Goal: Information Seeking & Learning: Check status

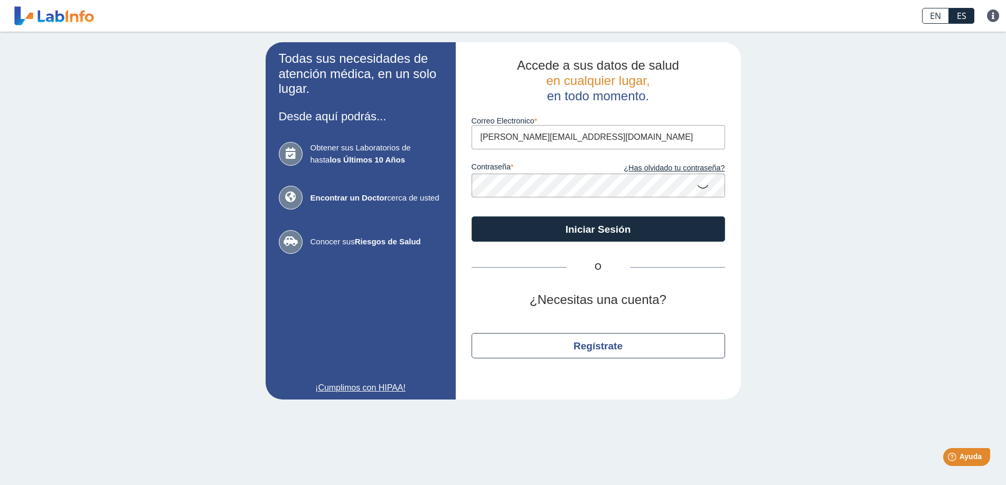
type input "[PERSON_NAME][EMAIL_ADDRESS][DOMAIN_NAME]"
click at [471, 216] on button "Iniciar Sesión" at bounding box center [597, 228] width 253 height 25
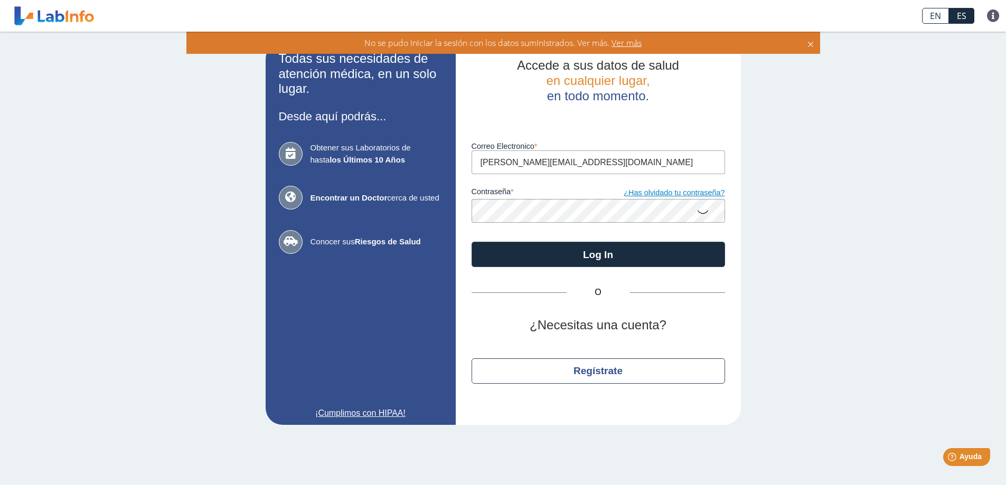
click at [652, 194] on link "¿Has olvidado tu contraseña?" at bounding box center [661, 193] width 127 height 12
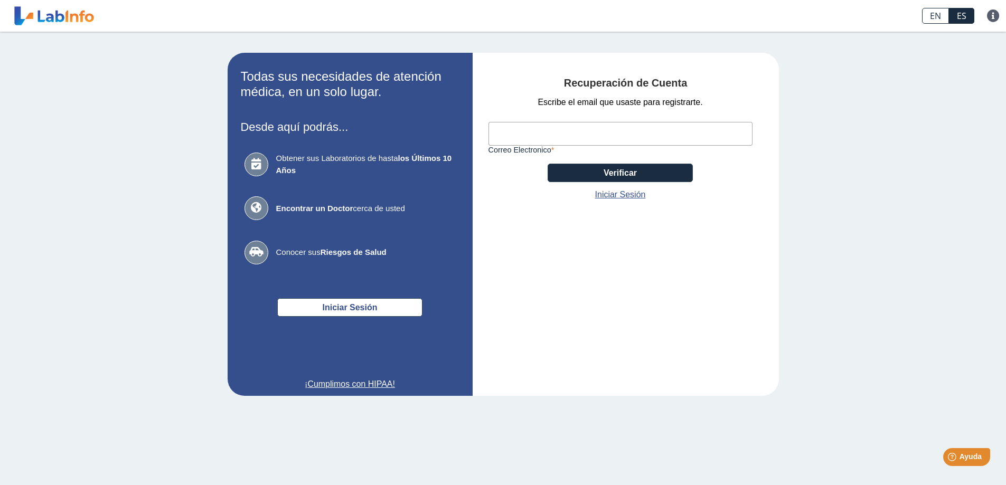
click at [573, 135] on input "Correo Electronico" at bounding box center [620, 134] width 264 height 24
type input "[PERSON_NAME][EMAIL_ADDRESS][DOMAIN_NAME]"
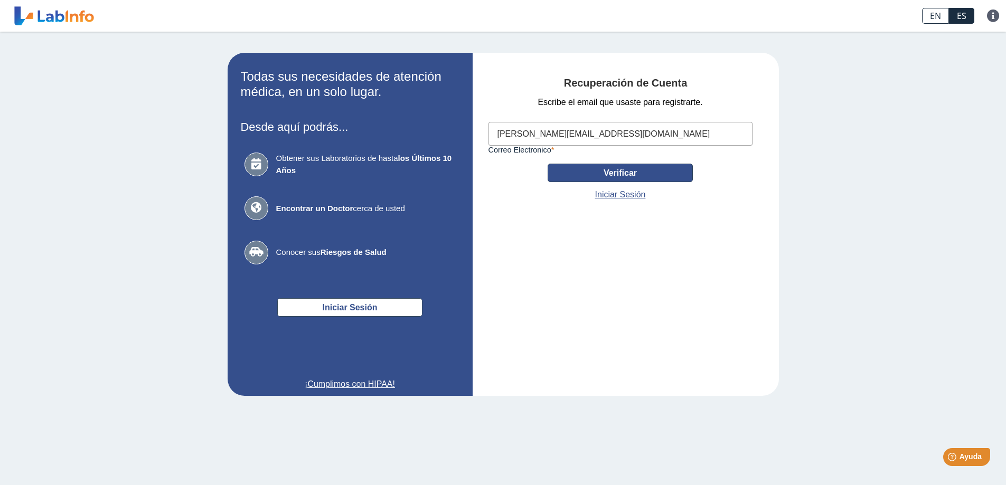
click at [583, 180] on button "Verificar" at bounding box center [620, 173] width 145 height 18
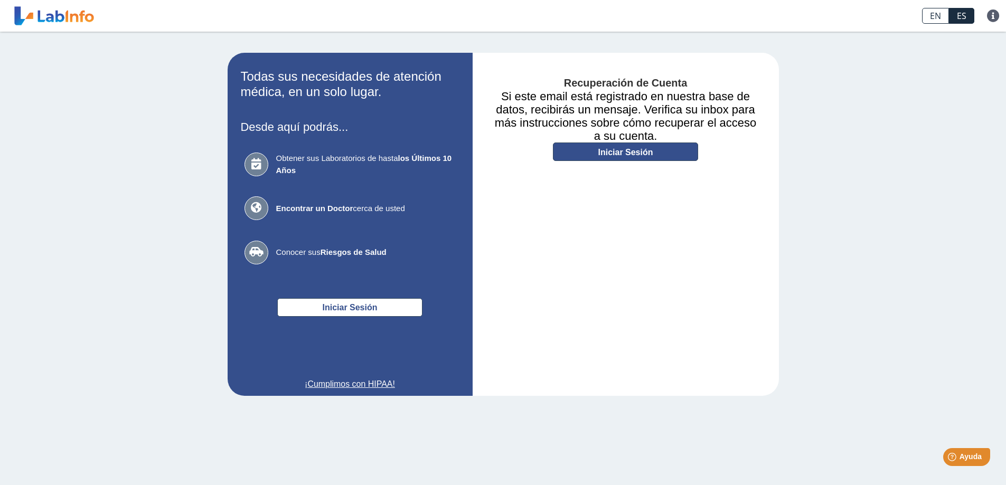
click at [630, 155] on link "Iniciar Sesión" at bounding box center [625, 152] width 145 height 18
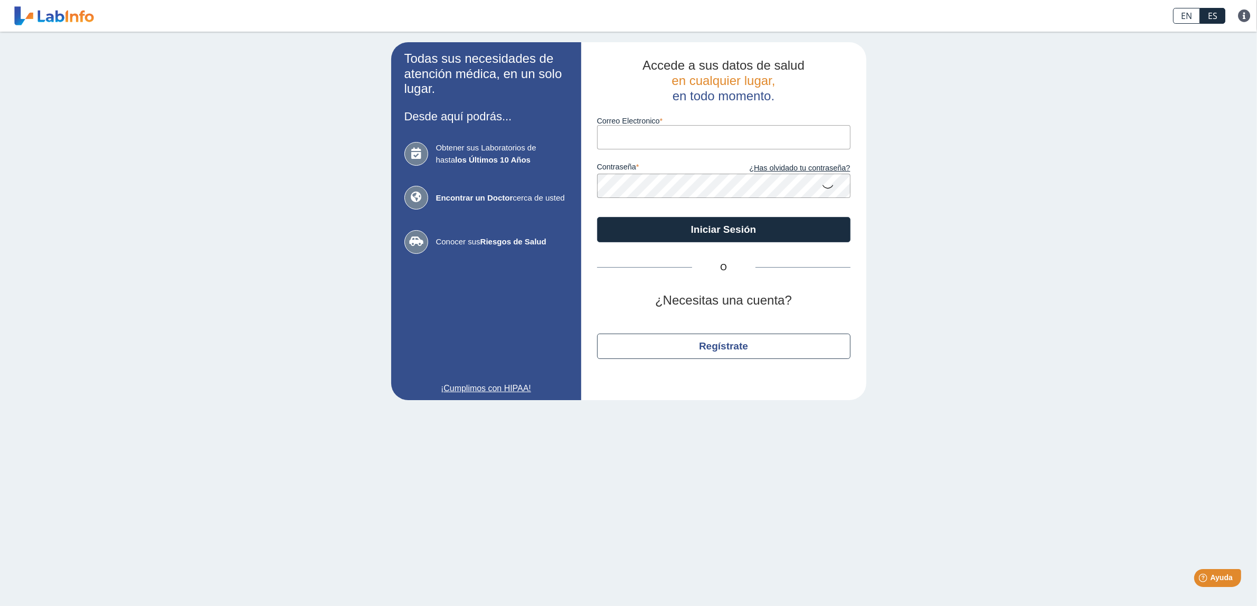
click at [598, 374] on p at bounding box center [723, 371] width 253 height 13
click at [810, 172] on link "¿Has olvidado tu contraseña?" at bounding box center [787, 169] width 127 height 12
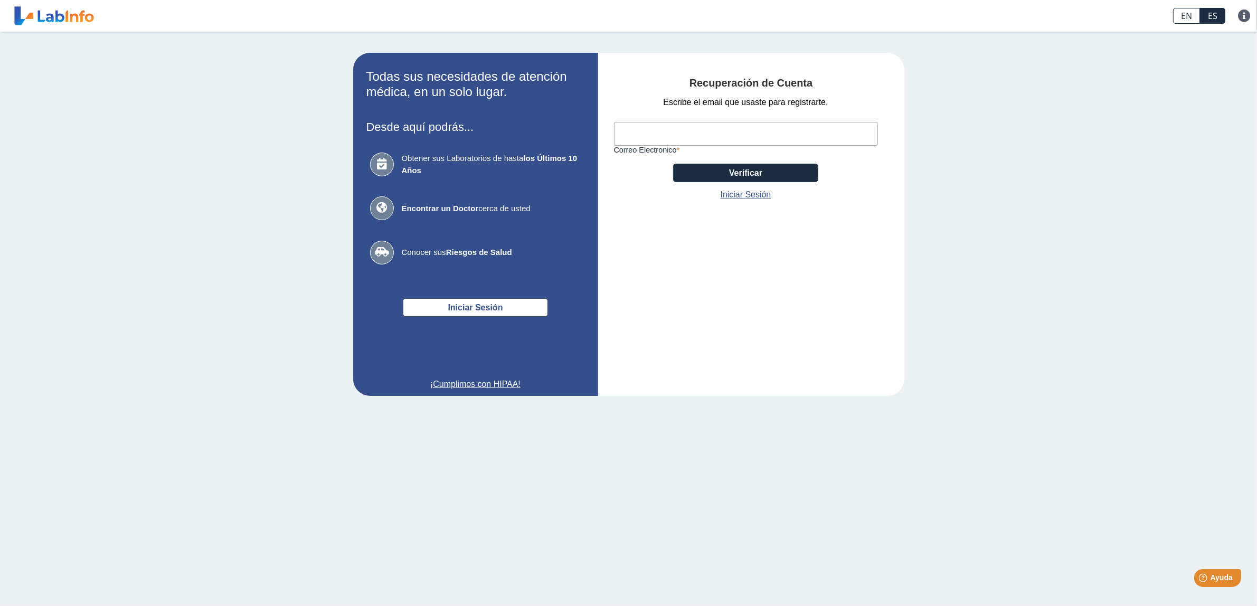
click at [664, 136] on input "Correo Electronico" at bounding box center [746, 134] width 264 height 24
type input "norberto@centroautoparts.com"
click at [745, 172] on button "Verificar" at bounding box center [745, 173] width 145 height 18
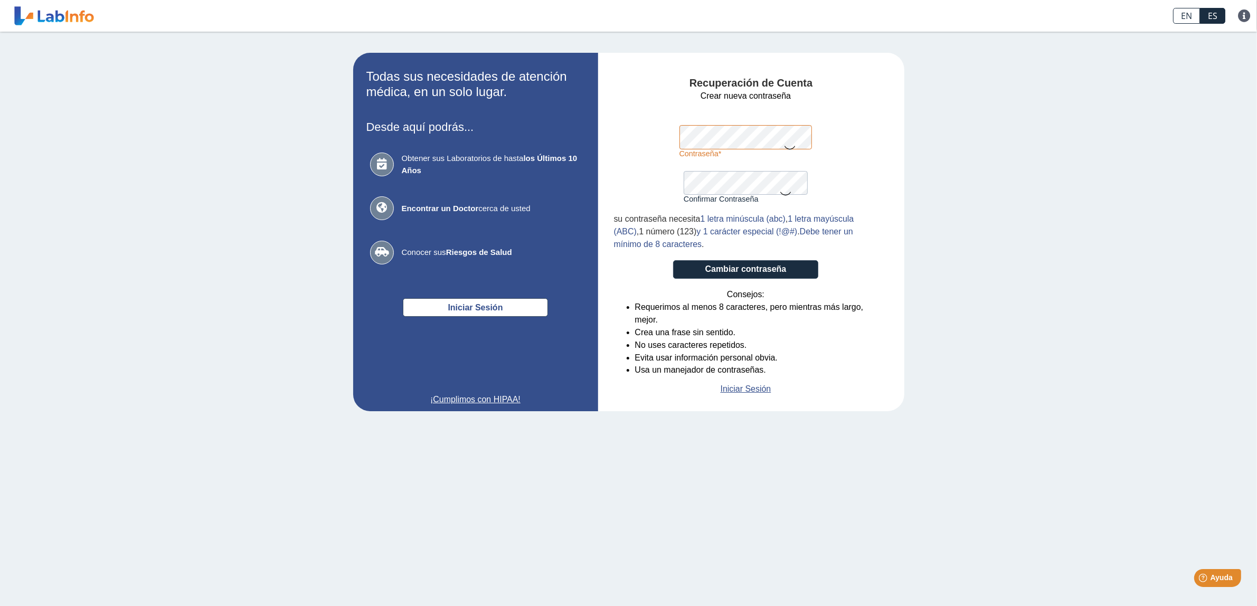
click at [536, 141] on app-recovery "Todas sus necesidades de atención médica, en un solo lugar. Desde aquí podrás..…" at bounding box center [629, 232] width 612 height 359
click at [709, 271] on button "Cambiar contraseña" at bounding box center [745, 269] width 145 height 18
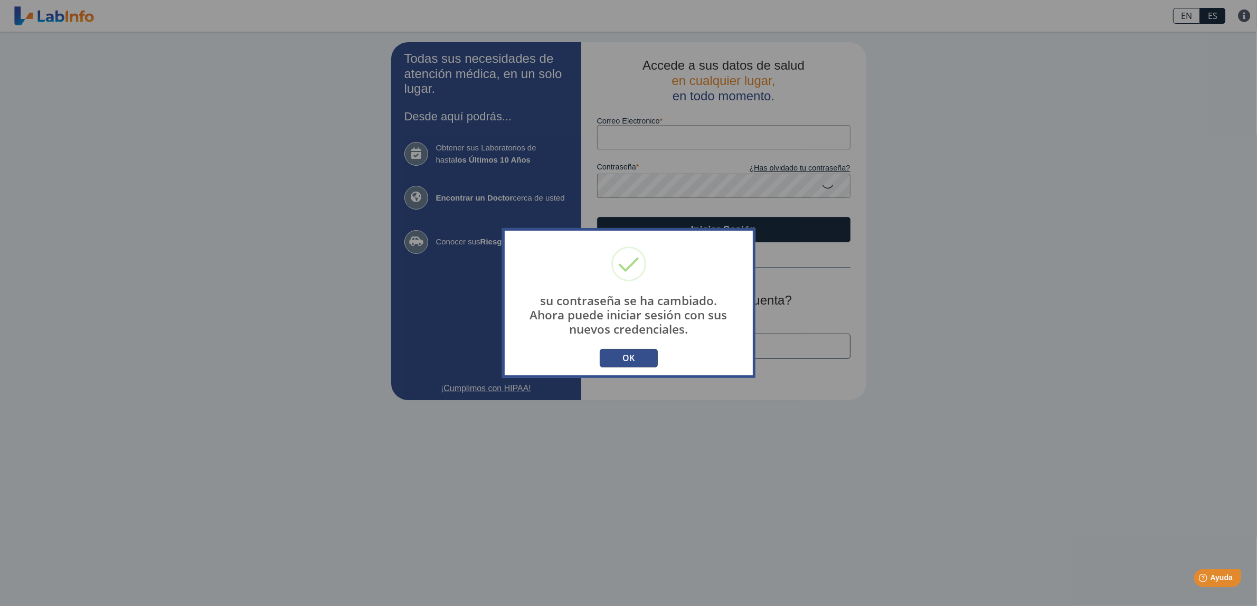
click at [642, 362] on button "OK" at bounding box center [629, 358] width 58 height 18
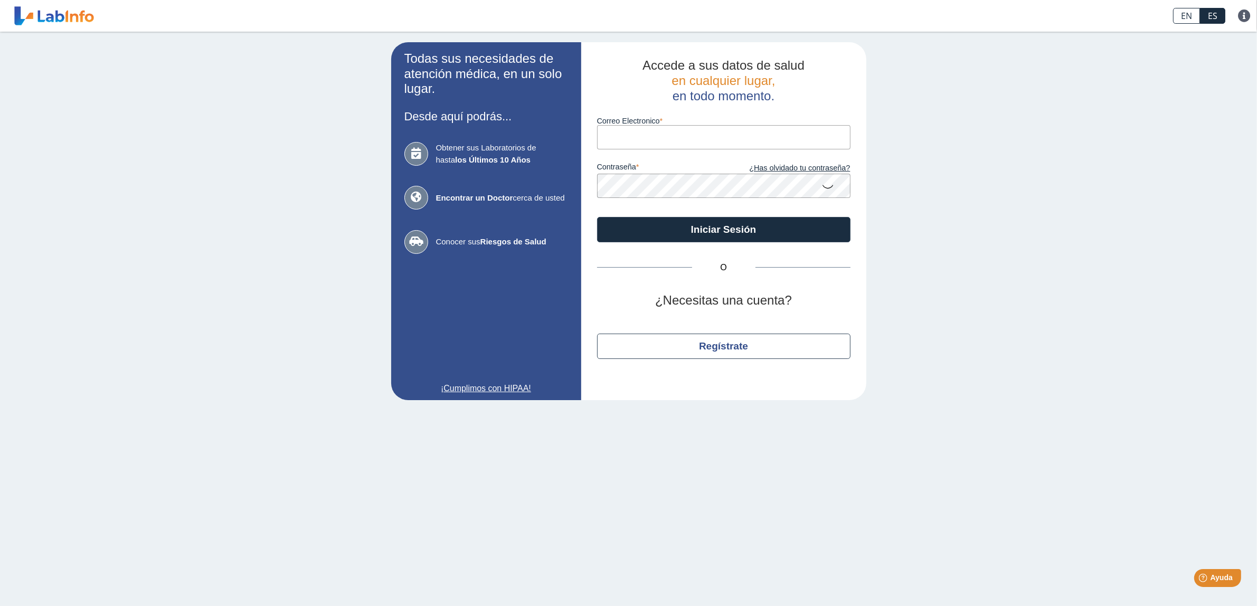
click at [649, 135] on input "Correo Electronico" at bounding box center [723, 137] width 253 height 24
type input "norberto@centroautoparts.com"
click at [597, 217] on button "Iniciar Sesión" at bounding box center [723, 229] width 253 height 25
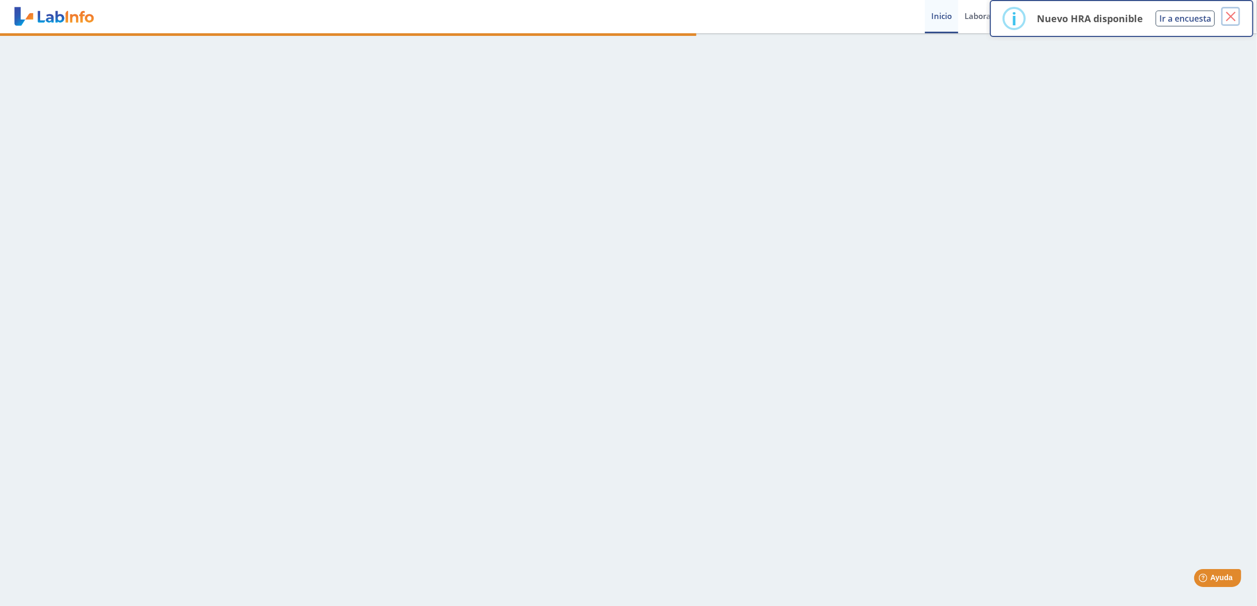
click at [1230, 16] on button "×" at bounding box center [1230, 16] width 19 height 19
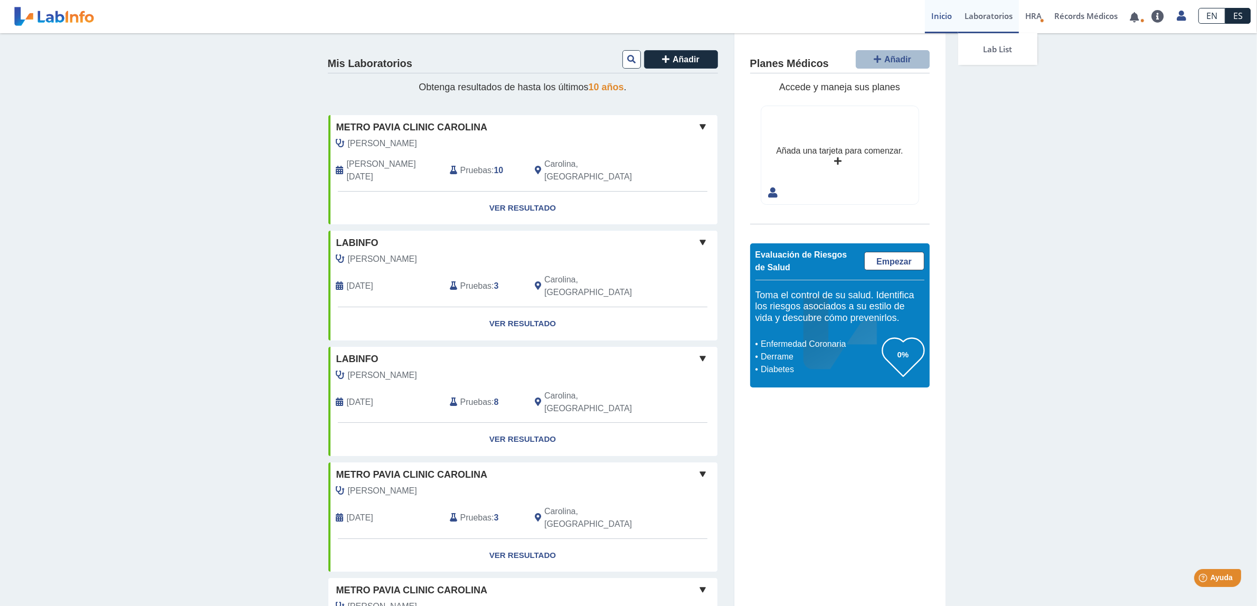
click at [994, 15] on link "Laboratorios" at bounding box center [988, 16] width 61 height 33
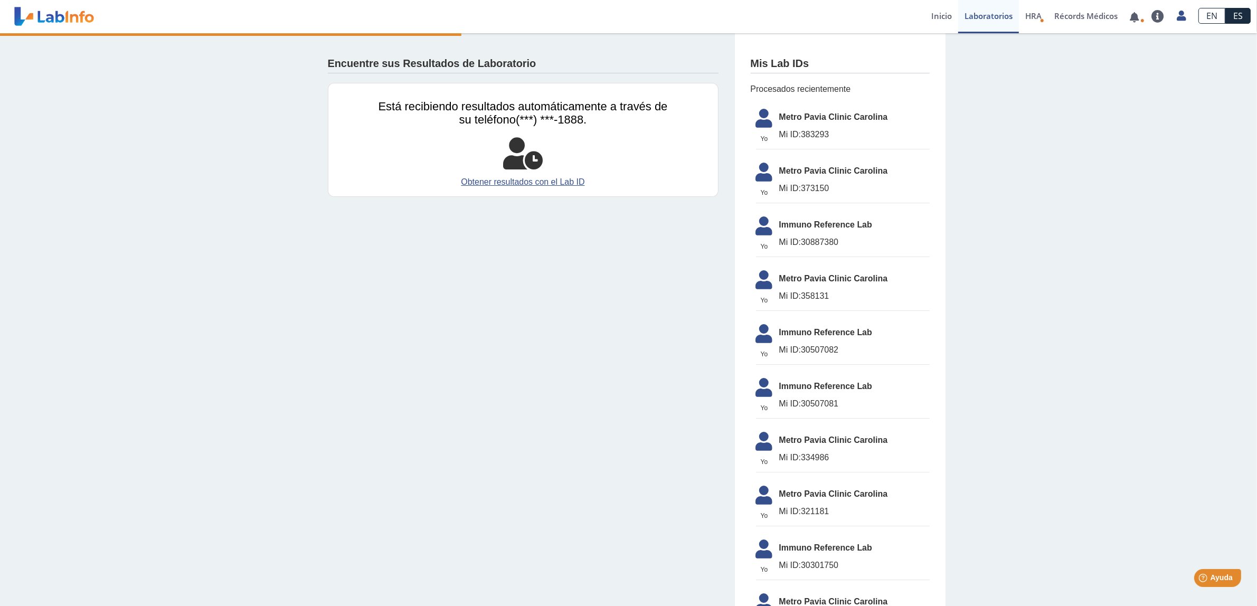
click at [843, 124] on span "Metro Pavia Clinic Carolina" at bounding box center [854, 117] width 150 height 13
click at [843, 118] on span "Metro Pavia Clinic Carolina" at bounding box center [854, 117] width 150 height 13
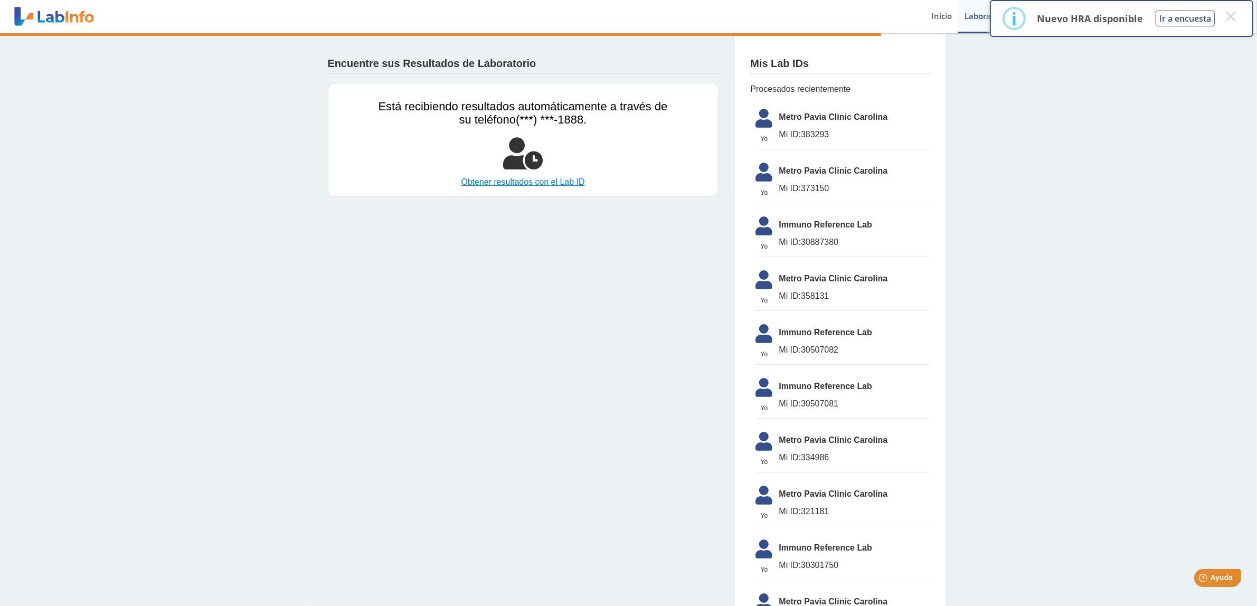
click at [565, 181] on link "Obtener resultados con el Lab ID" at bounding box center [523, 182] width 289 height 13
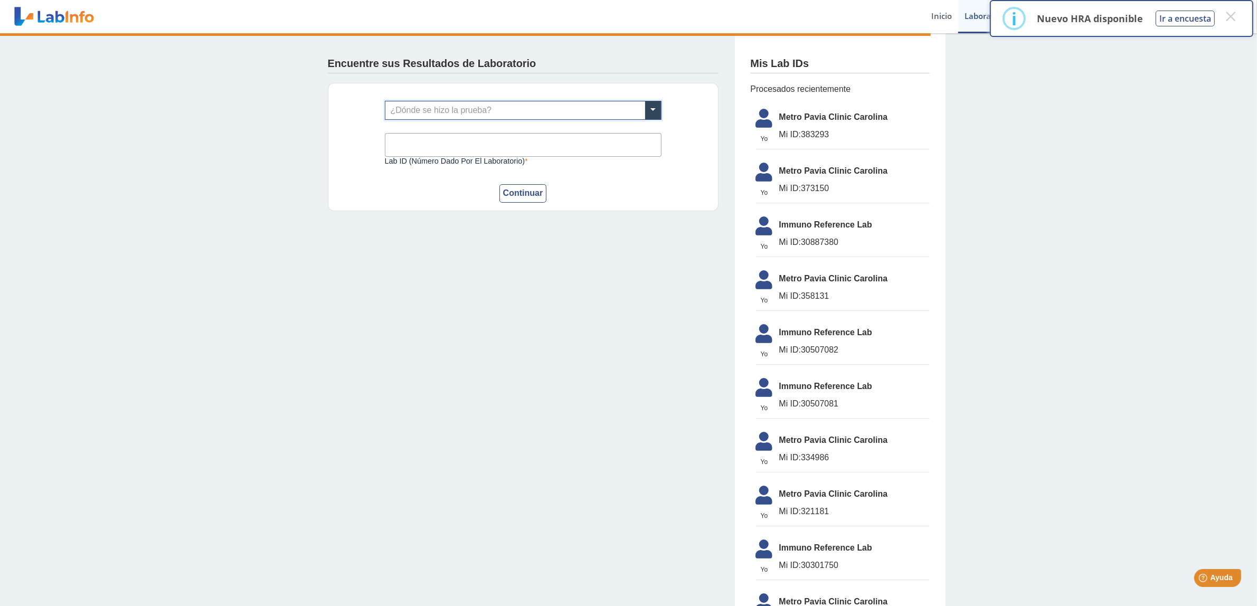
click at [497, 106] on input "text" at bounding box center [523, 110] width 276 height 18
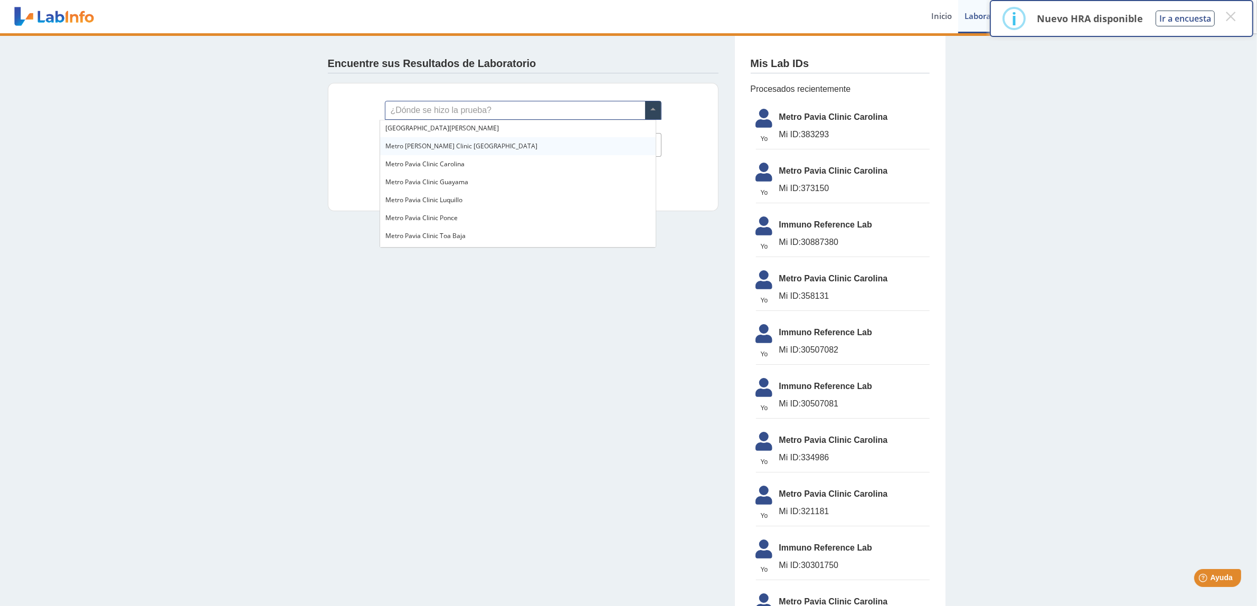
scroll to position [726, 0]
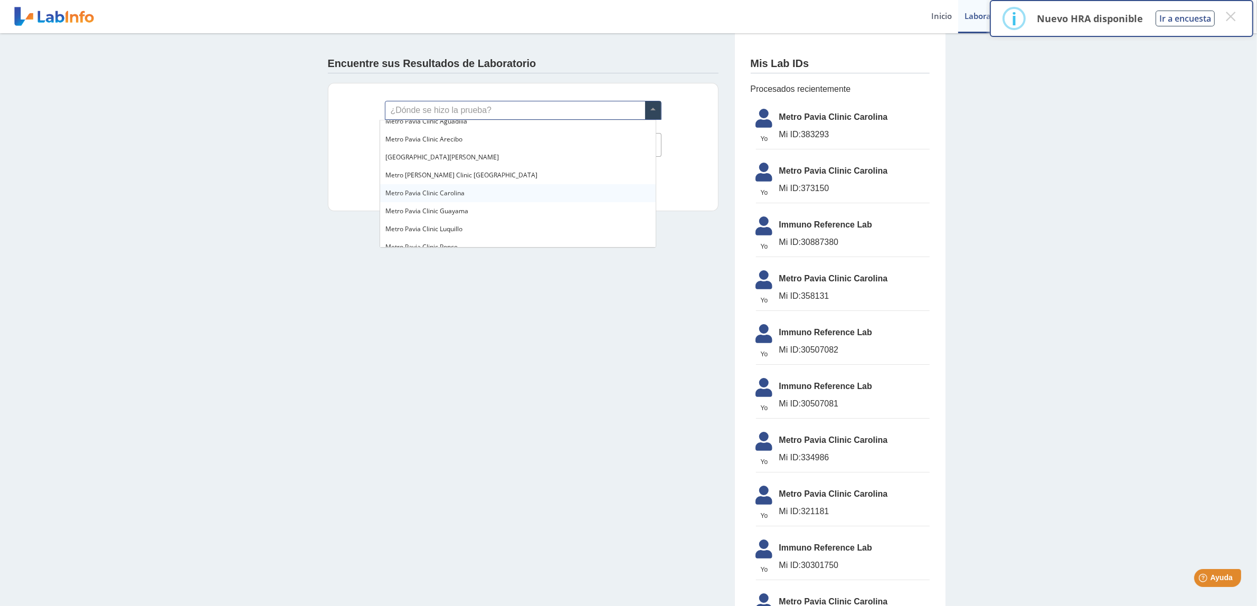
click at [474, 194] on div "Metro Pavia Clinic Carolina" at bounding box center [518, 193] width 276 height 18
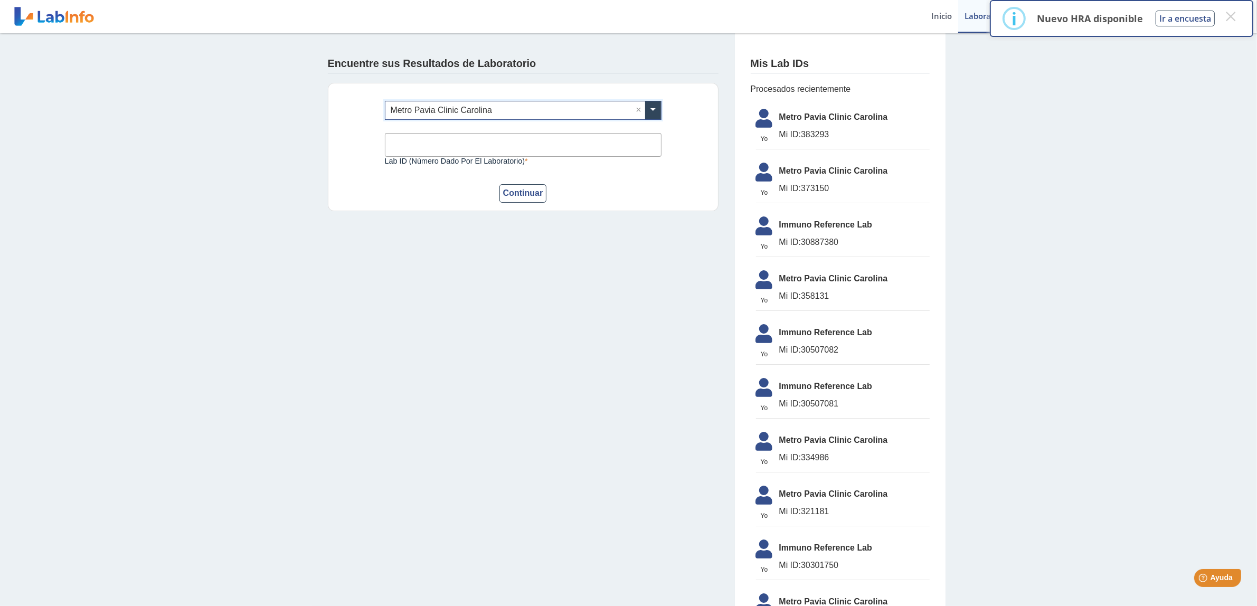
click at [474, 142] on input "Lab ID (número dado por el laboratorio)" at bounding box center [523, 145] width 277 height 24
click at [709, 225] on div "Encuentre sus Resultados de Laboratorio ¿Dónde se hizo la prueba? × Metro Pavia…" at bounding box center [523, 130] width 422 height 194
click at [478, 145] on input "Lab ID (número dado por el laboratorio)" at bounding box center [523, 145] width 277 height 24
type input "383293"
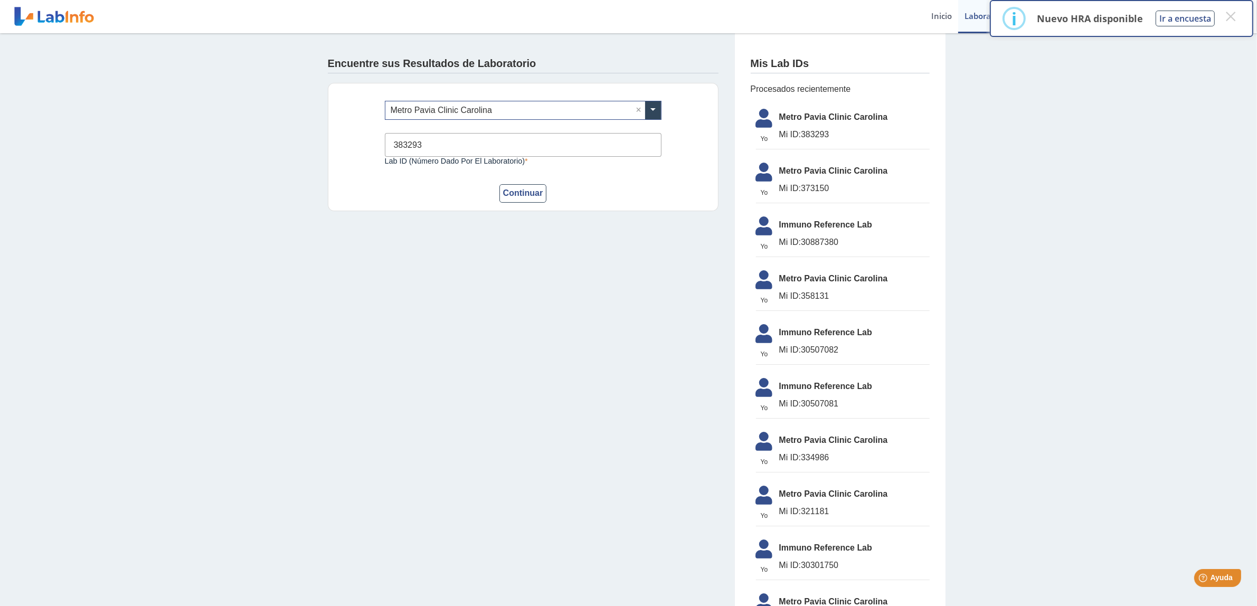
click at [499, 184] on button "Continuar" at bounding box center [523, 193] width 48 height 18
click at [1234, 16] on button "×" at bounding box center [1230, 16] width 19 height 19
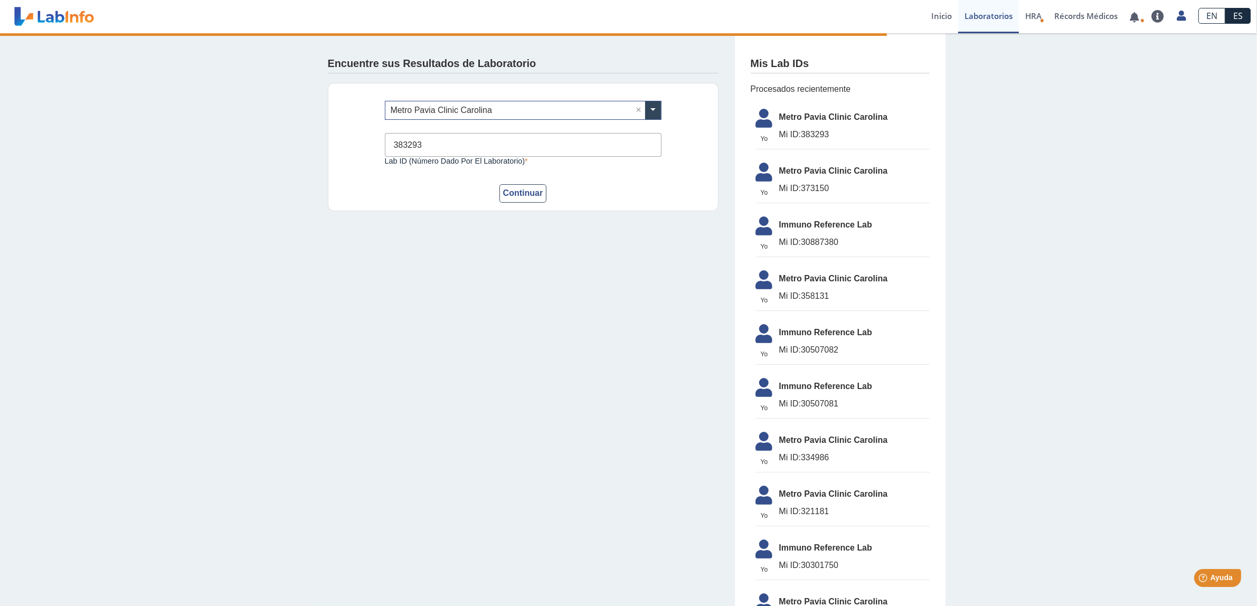
click at [848, 174] on span "Metro Pavia Clinic Carolina" at bounding box center [854, 171] width 150 height 13
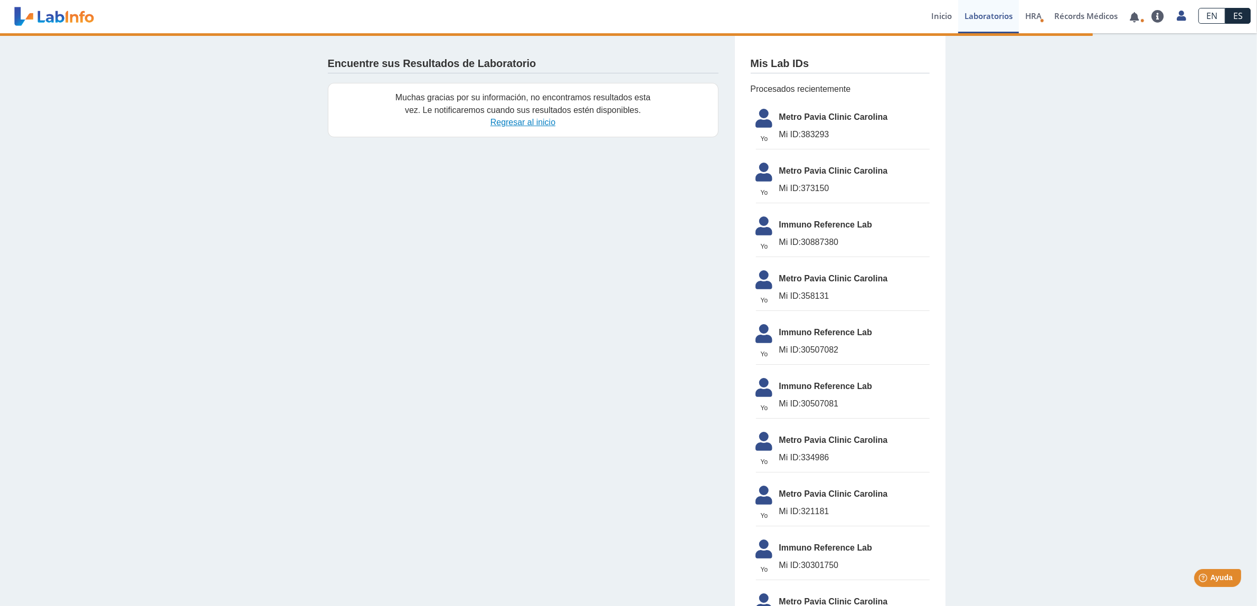
click at [519, 127] on link "Regresar al inicio" at bounding box center [523, 122] width 65 height 9
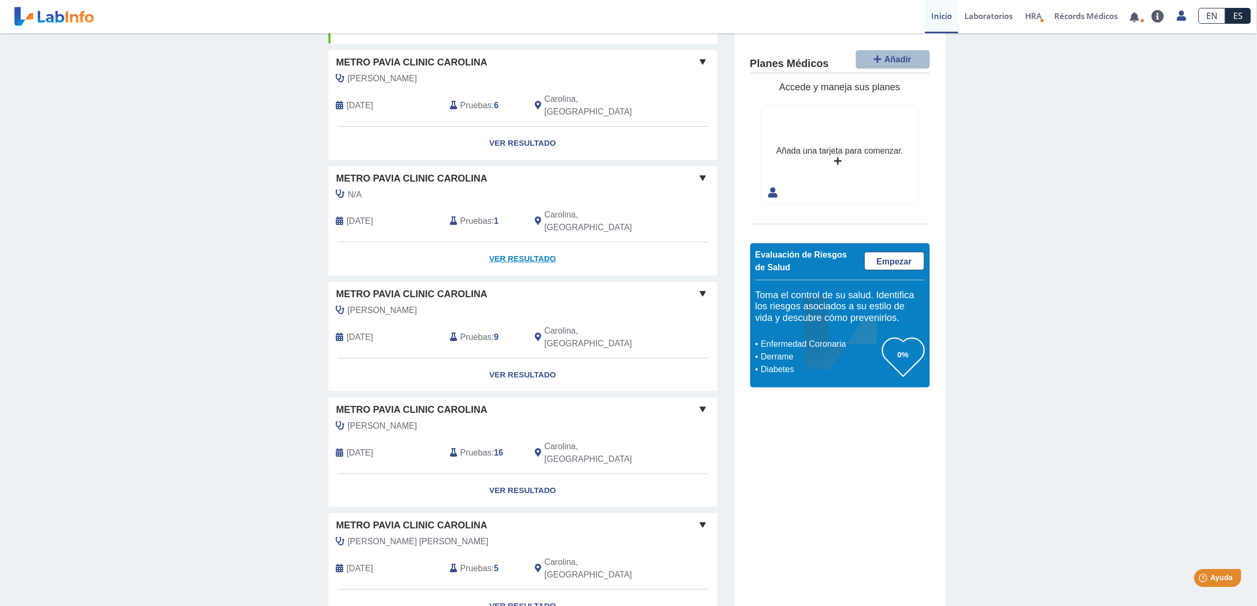
scroll to position [602, 0]
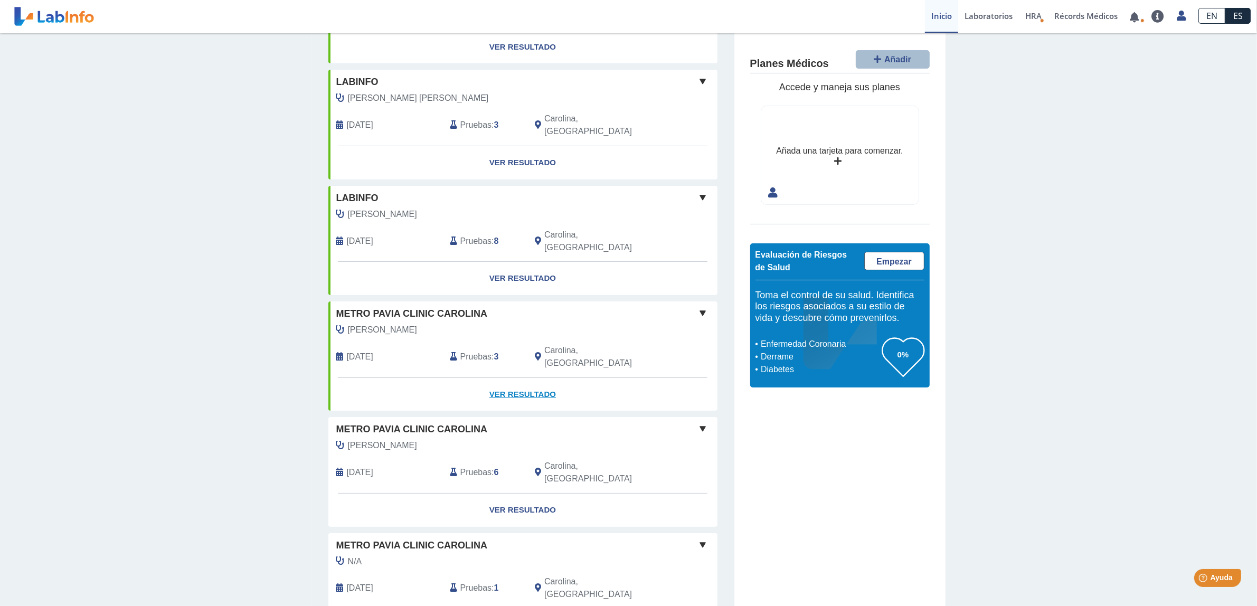
scroll to position [0, 0]
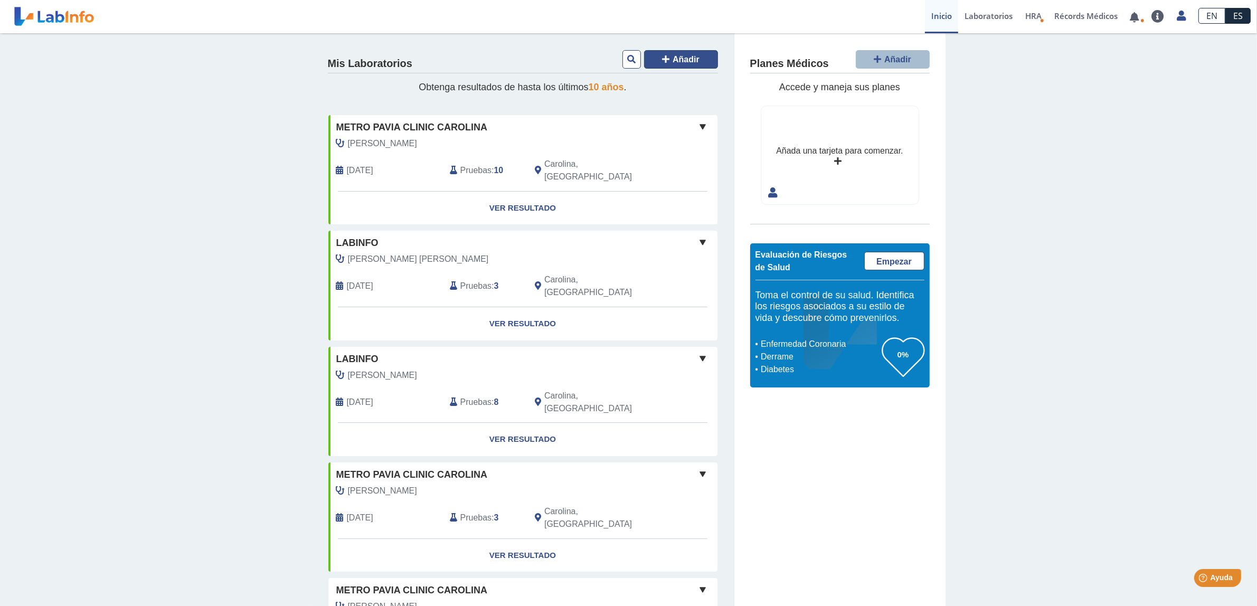
click at [699, 55] on button "Añadir" at bounding box center [681, 59] width 74 height 18
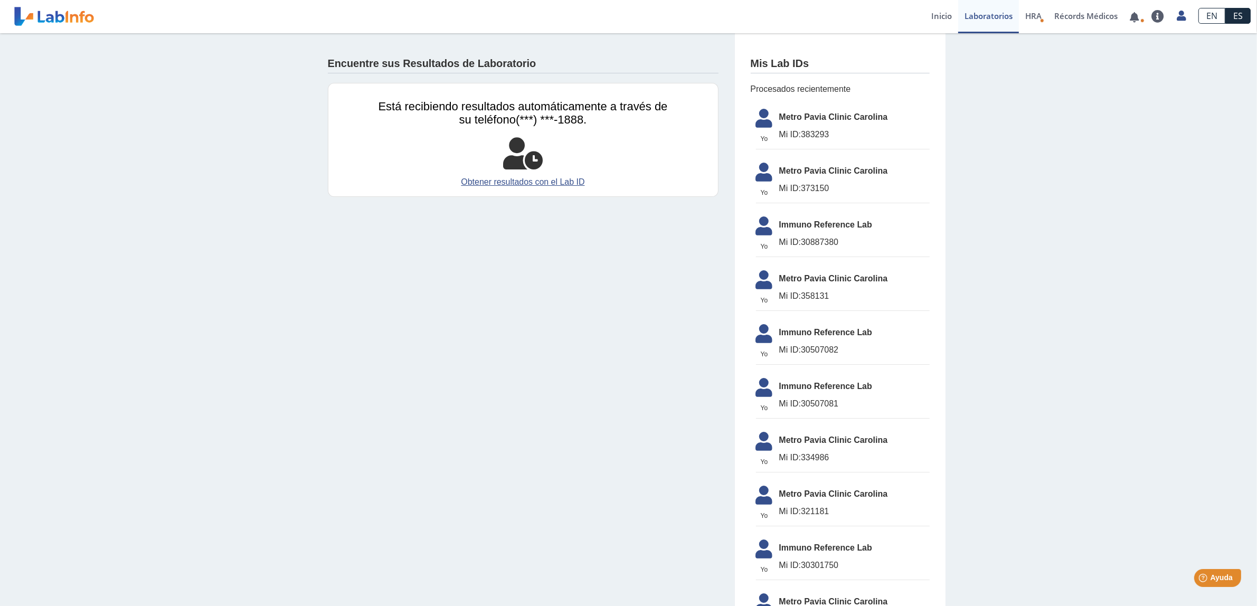
click at [850, 114] on span "Metro Pavia Clinic Carolina" at bounding box center [854, 117] width 150 height 13
click at [787, 180] on li "Yo Yo Metro Pavia Clinic Carolina Mi ID: 373150" at bounding box center [843, 180] width 174 height 46
click at [795, 192] on span "Mi ID:" at bounding box center [790, 188] width 22 height 9
click at [523, 181] on link "Obtener resultados con el Lab ID" at bounding box center [523, 182] width 289 height 13
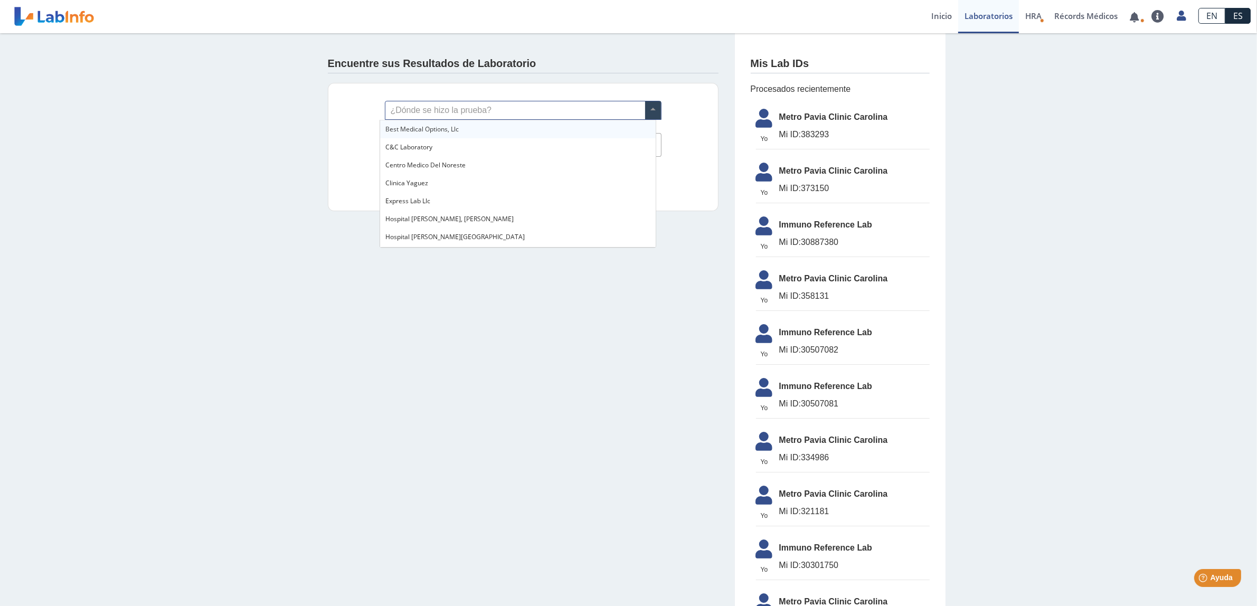
click at [645, 110] on span at bounding box center [653, 110] width 16 height 18
click at [459, 187] on span "Metro Pavia Clinic Carolina" at bounding box center [424, 191] width 79 height 9
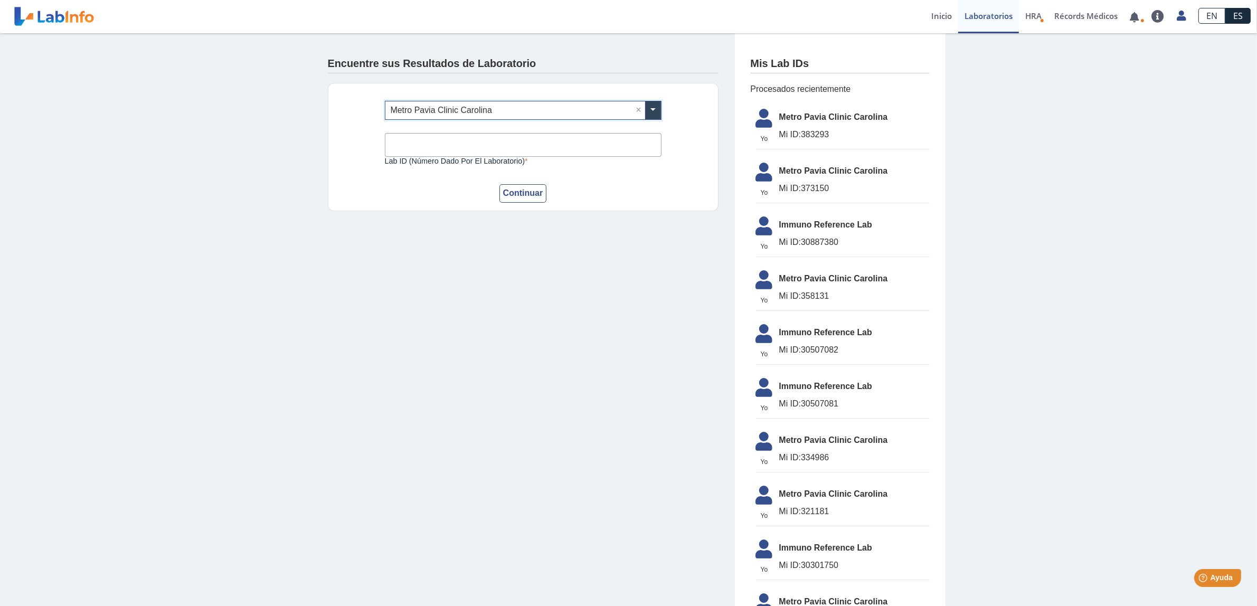
click at [456, 149] on input "Lab ID (número dado por el laboratorio)" at bounding box center [523, 145] width 277 height 24
type input "373150"
click at [499, 184] on button "Continuar" at bounding box center [523, 193] width 48 height 18
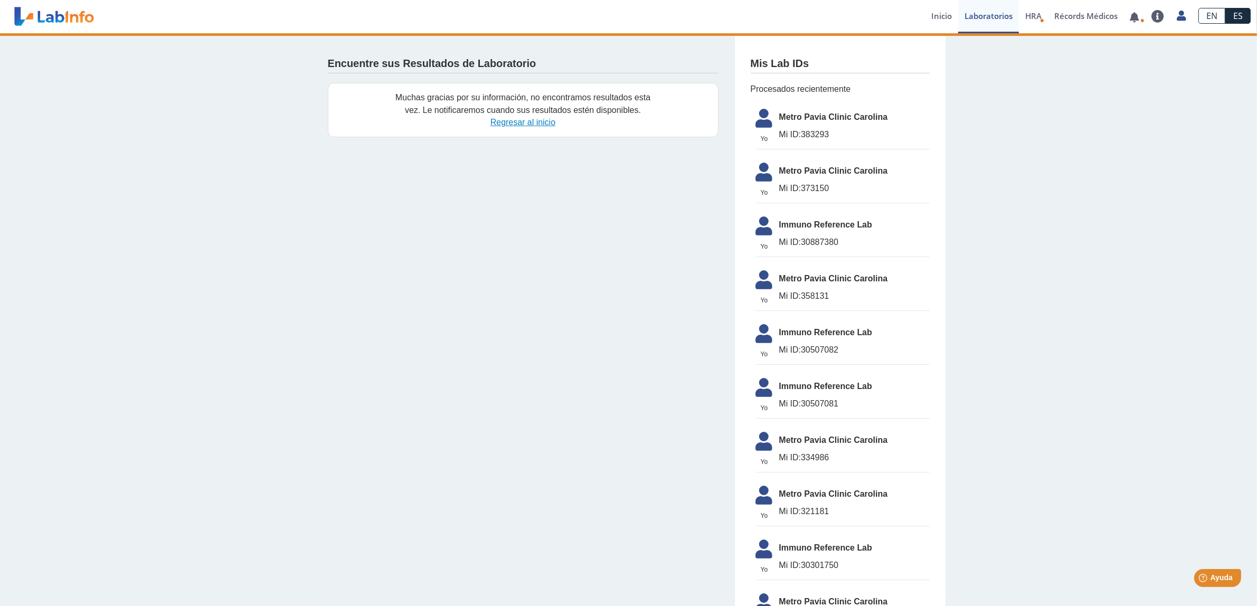
click at [513, 122] on link "Regresar al inicio" at bounding box center [523, 122] width 65 height 9
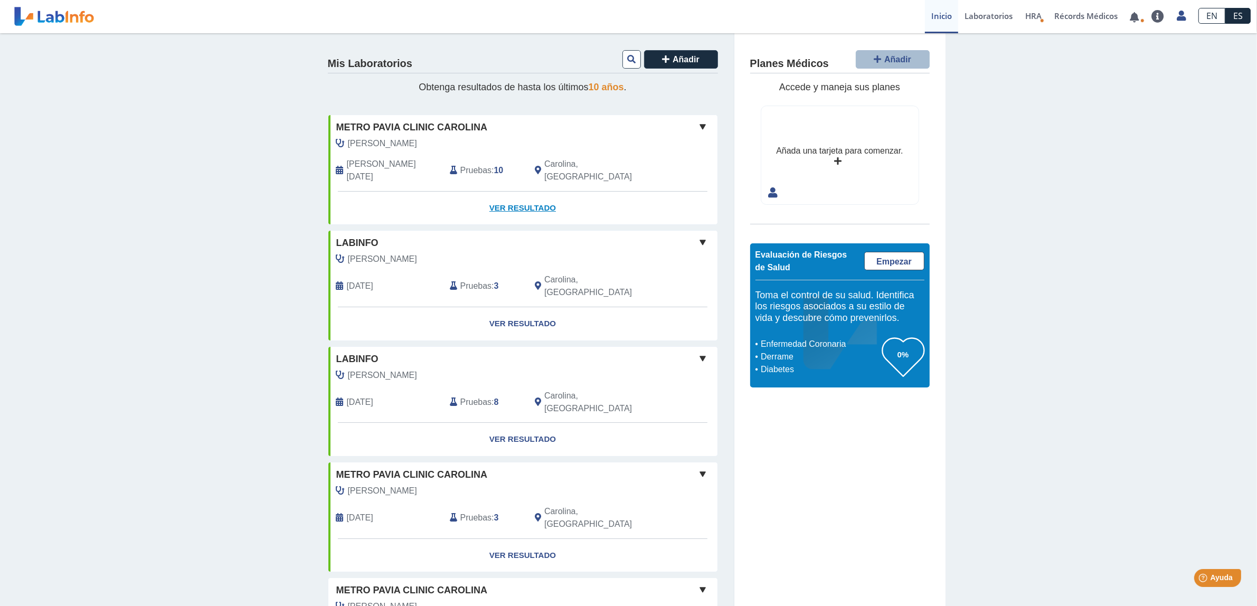
click at [507, 194] on link "Ver Resultado" at bounding box center [522, 208] width 389 height 33
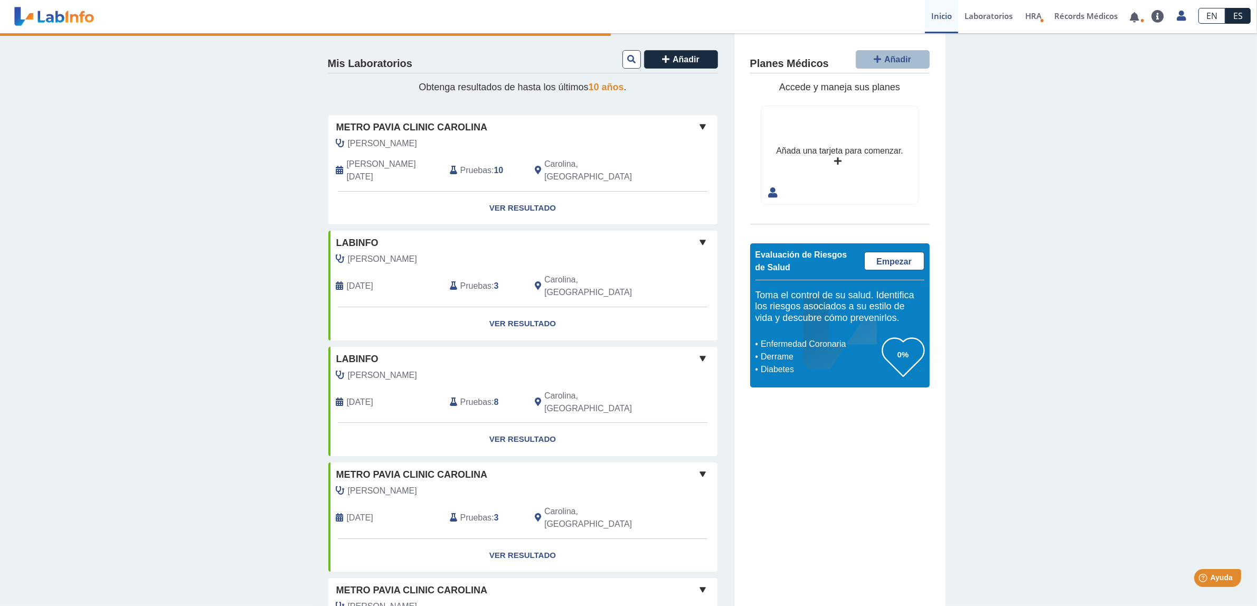
click at [702, 123] on span at bounding box center [703, 126] width 13 height 13
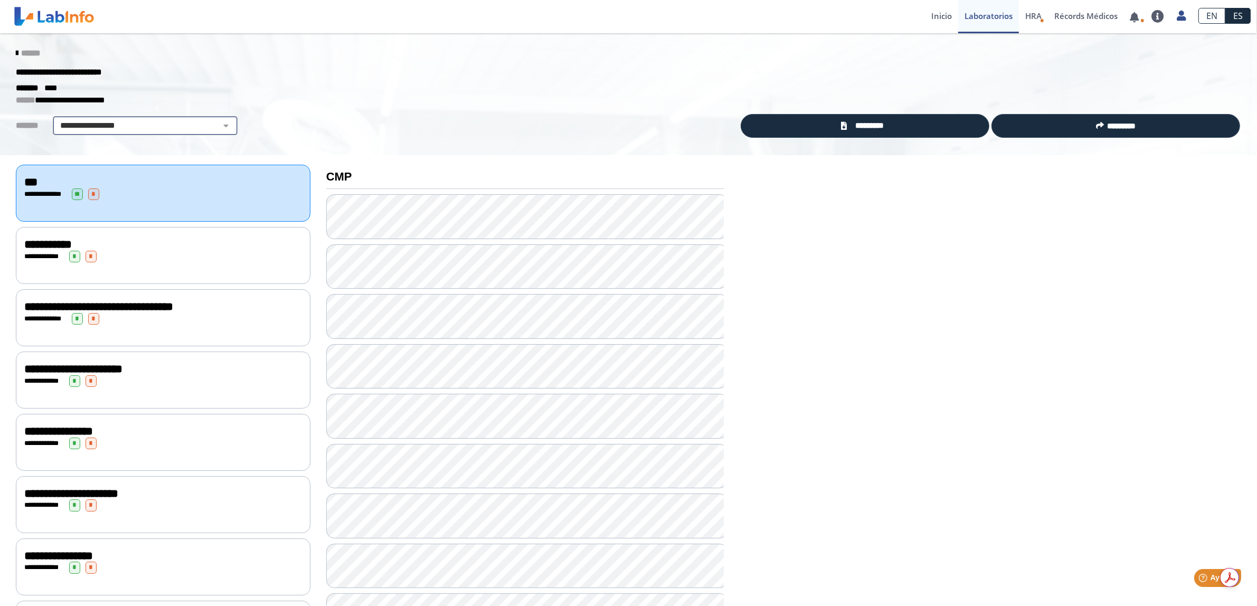
click at [140, 128] on select "**********" at bounding box center [145, 125] width 178 height 13
click at [21, 54] on span "******" at bounding box center [30, 53] width 19 height 8
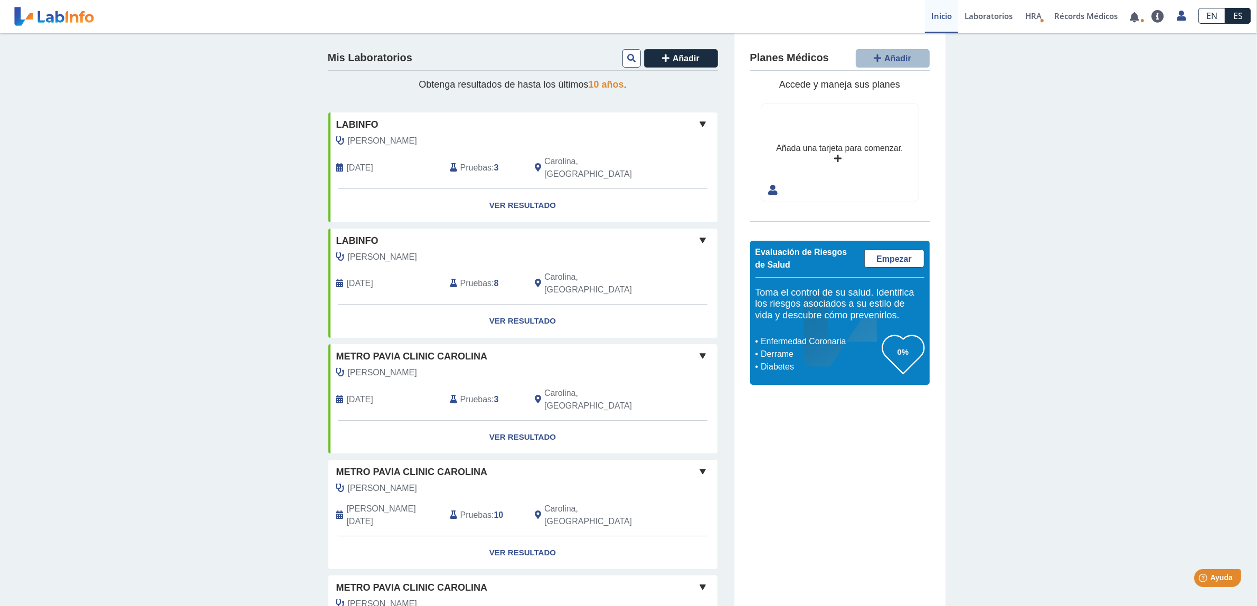
click at [594, 87] on span "10 años" at bounding box center [606, 84] width 35 height 11
click at [630, 61] on icon at bounding box center [631, 58] width 8 height 8
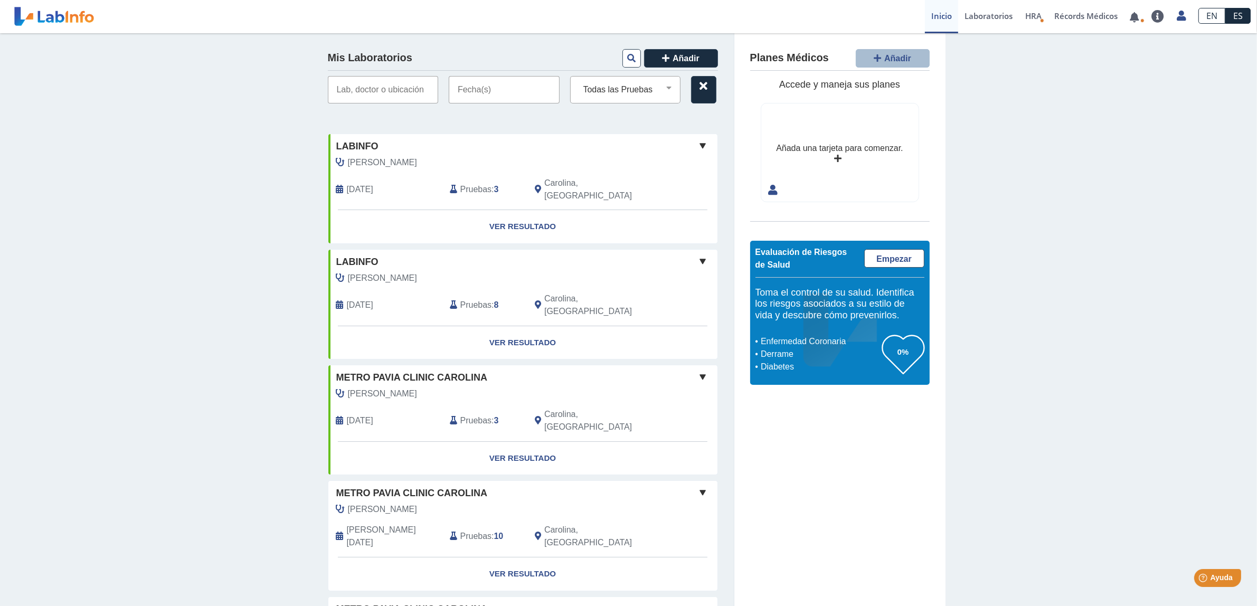
click at [395, 91] on input "text" at bounding box center [383, 89] width 111 height 27
click at [404, 91] on input "text" at bounding box center [383, 89] width 111 height 27
click at [487, 93] on input "text" at bounding box center [504, 89] width 111 height 27
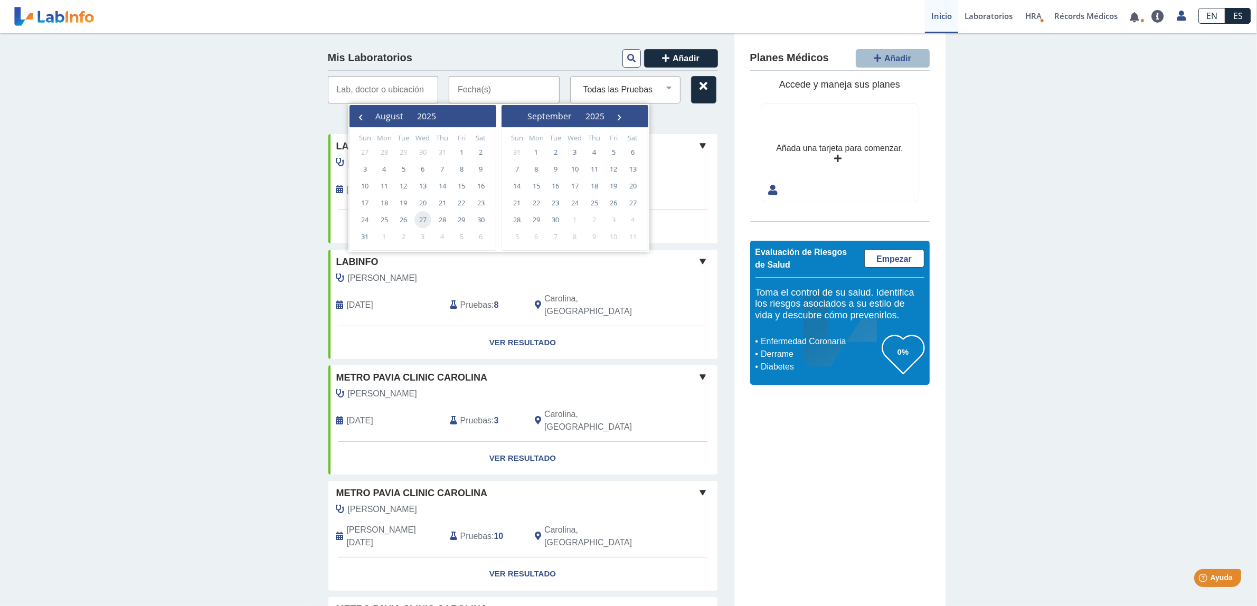
click at [430, 220] on span "27" at bounding box center [422, 219] width 17 height 17
click at [428, 219] on span "27" at bounding box center [422, 219] width 17 height 17
type input "[DATE] - [DATE]"
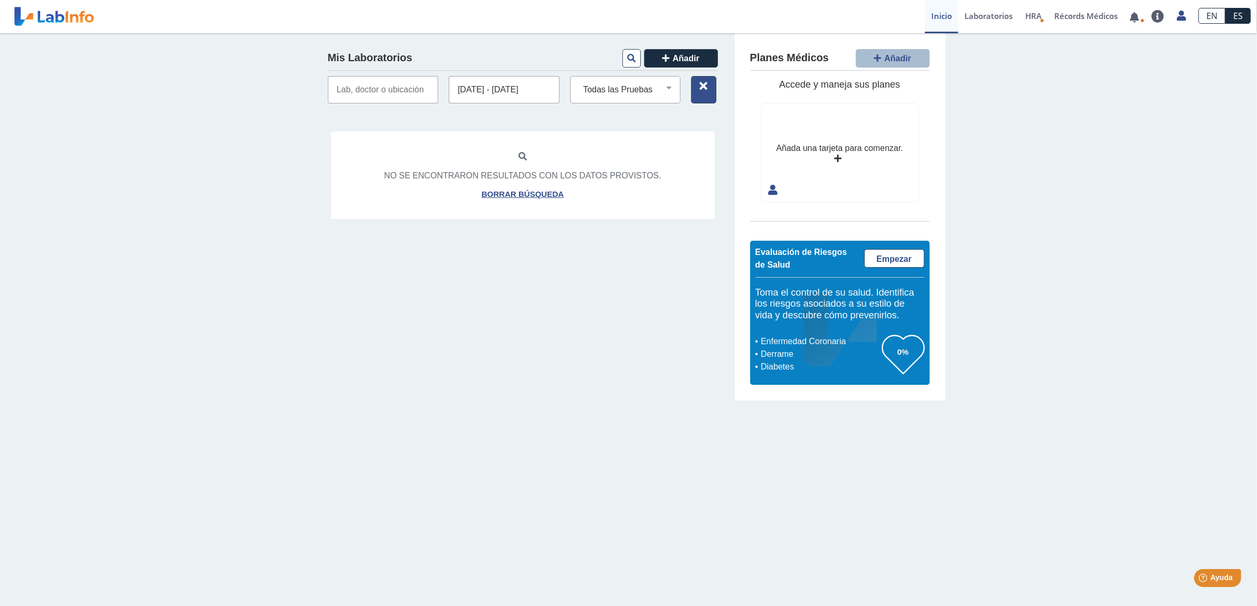
click at [700, 88] on icon at bounding box center [704, 86] width 8 height 8
select select
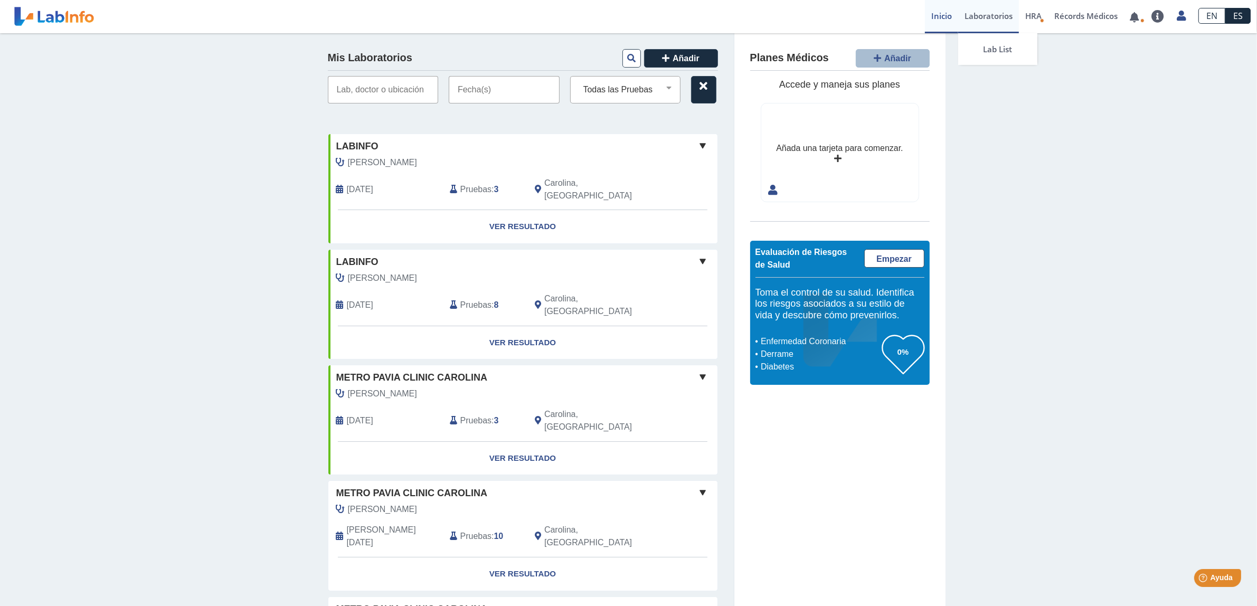
click at [996, 8] on link "Laboratorios" at bounding box center [988, 16] width 61 height 33
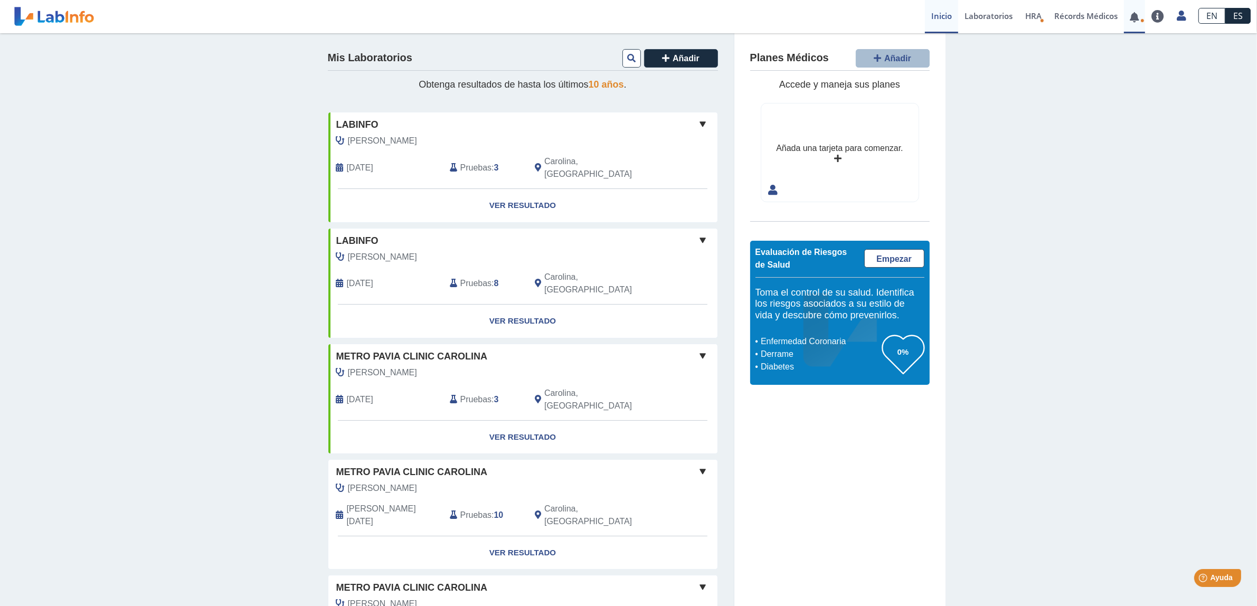
click at [1137, 20] on link at bounding box center [1135, 17] width 22 height 8
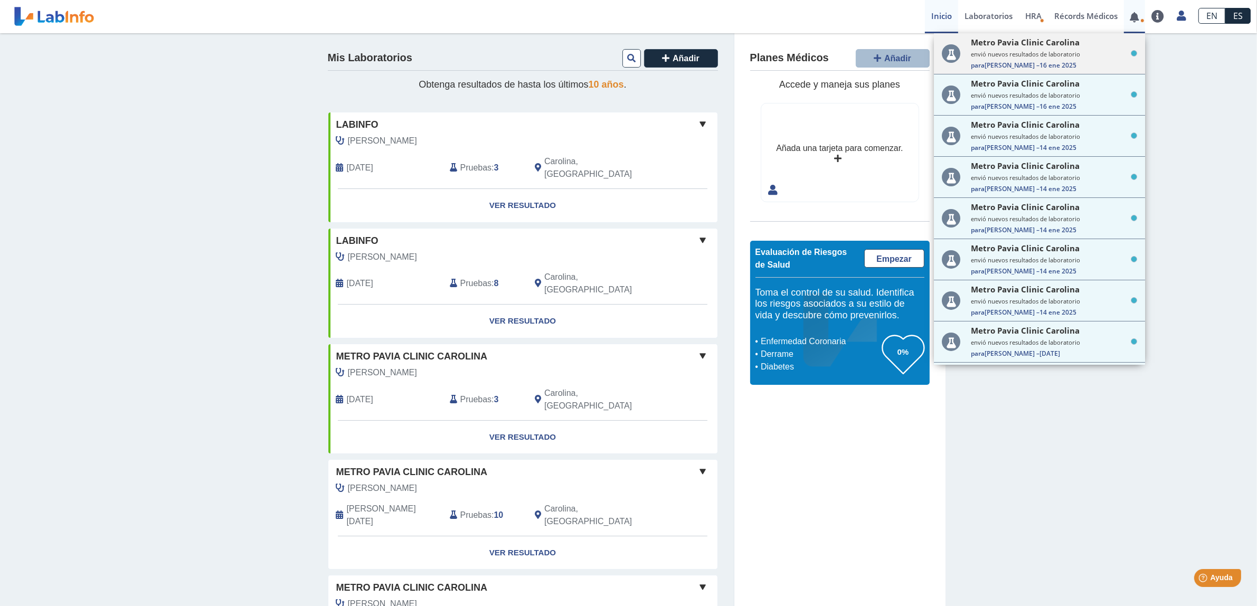
click at [1084, 48] on div "Metro Pavia Clinic Carolina" at bounding box center [1054, 42] width 166 height 11
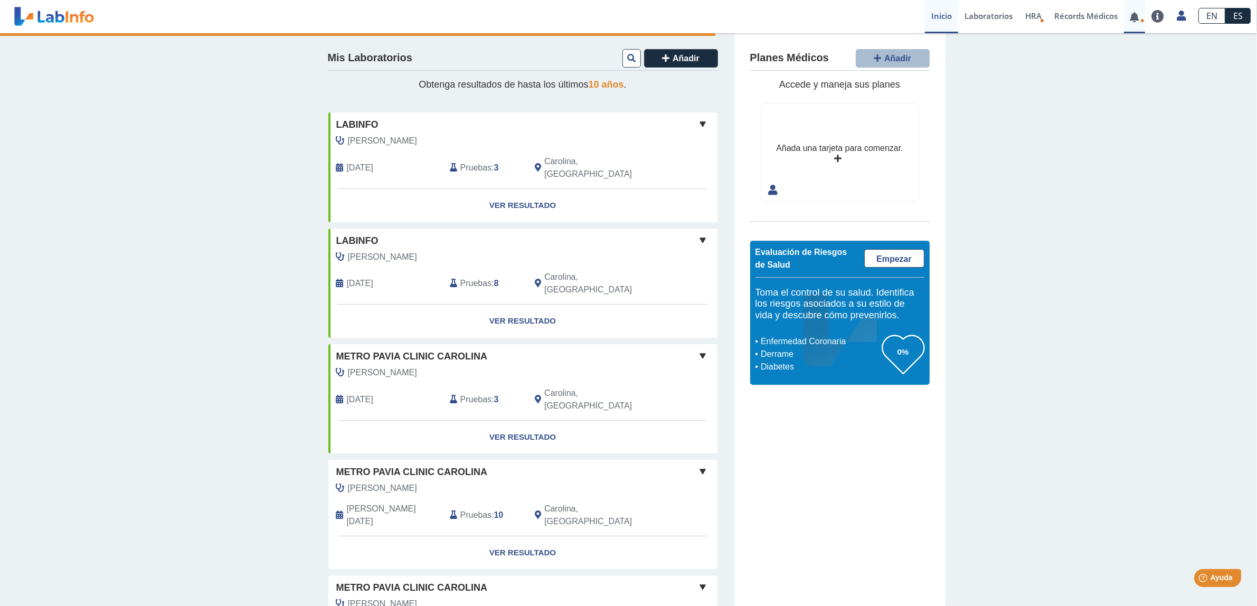
click at [1128, 21] on span at bounding box center [1135, 16] width 22 height 33
click at [1142, 23] on span at bounding box center [1135, 16] width 22 height 33
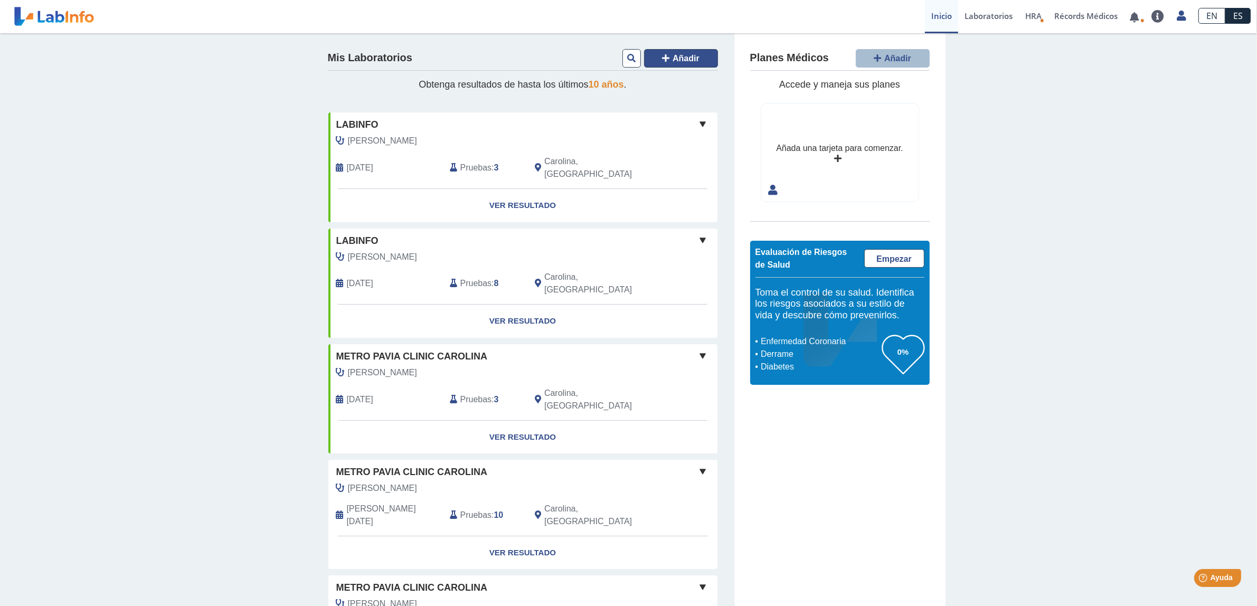
click at [664, 60] on button "Añadir" at bounding box center [681, 58] width 74 height 18
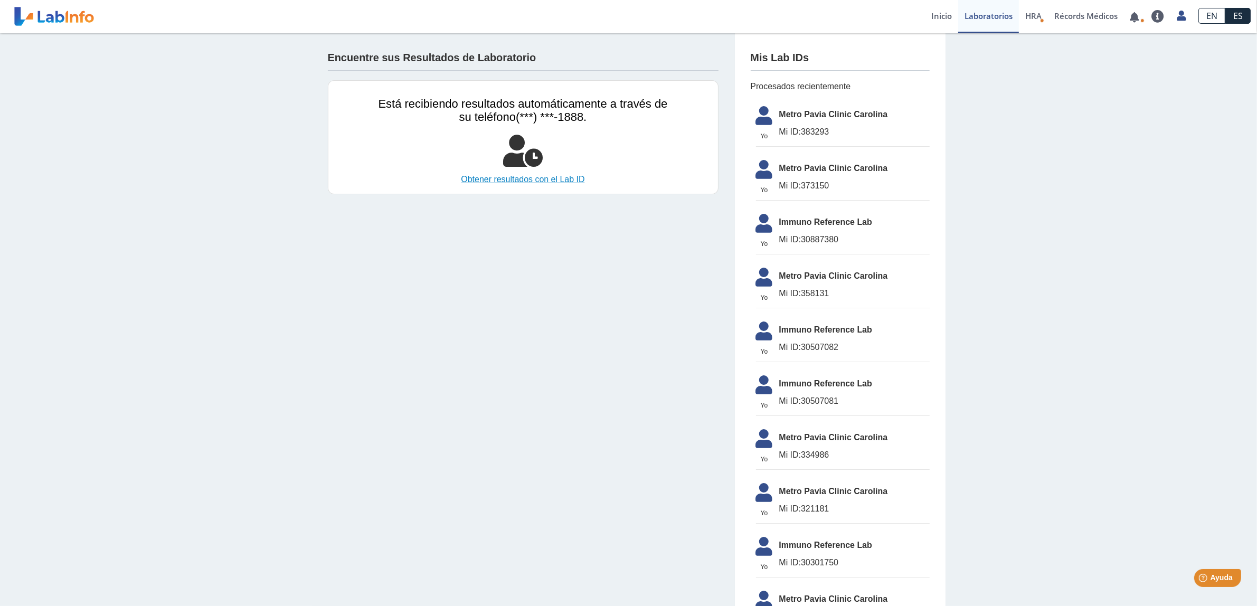
click at [536, 180] on link "Obtener resultados con el Lab ID" at bounding box center [523, 179] width 289 height 13
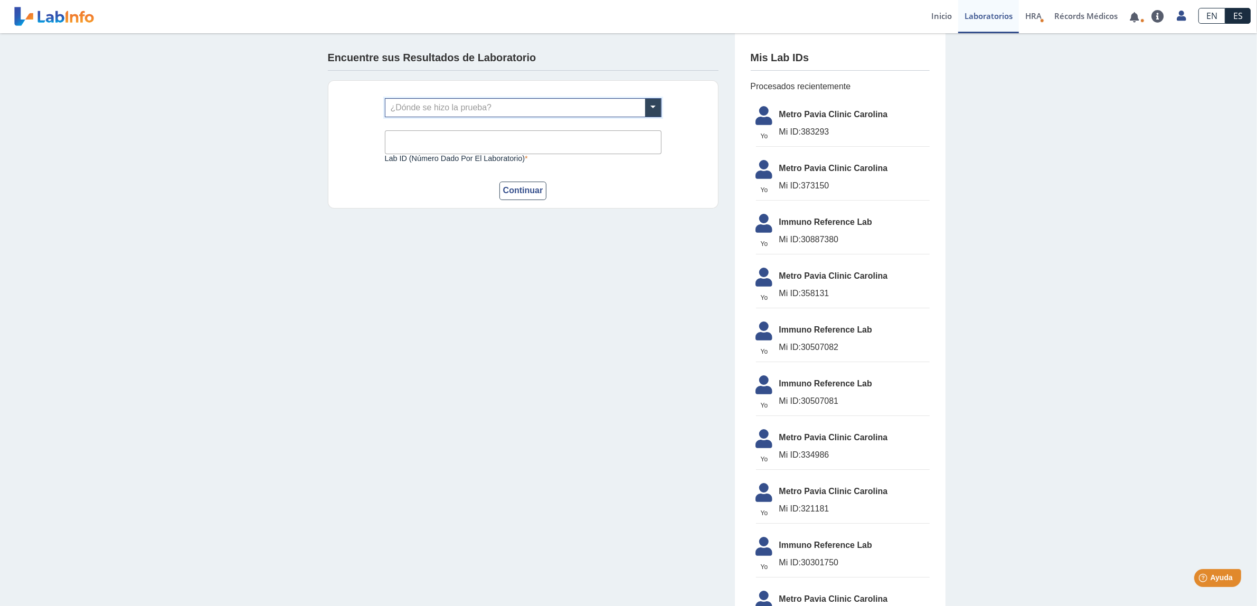
click at [464, 110] on input "text" at bounding box center [523, 108] width 276 height 18
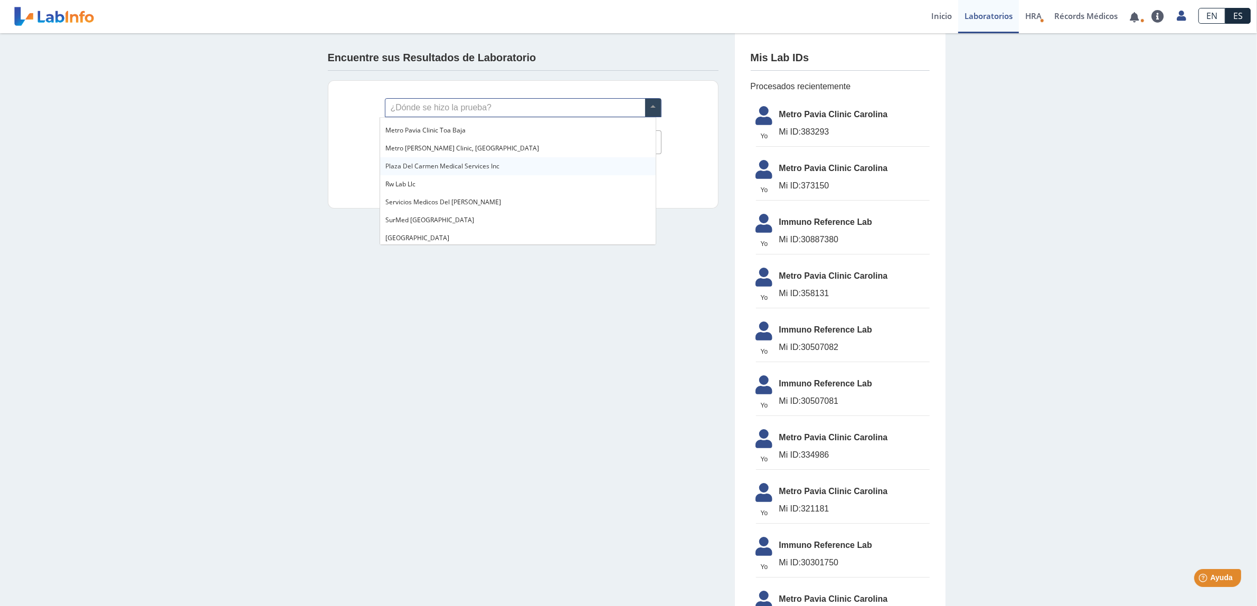
scroll to position [792, 0]
click at [473, 125] on div "Metro Pavia Clinic Carolina" at bounding box center [518, 125] width 276 height 18
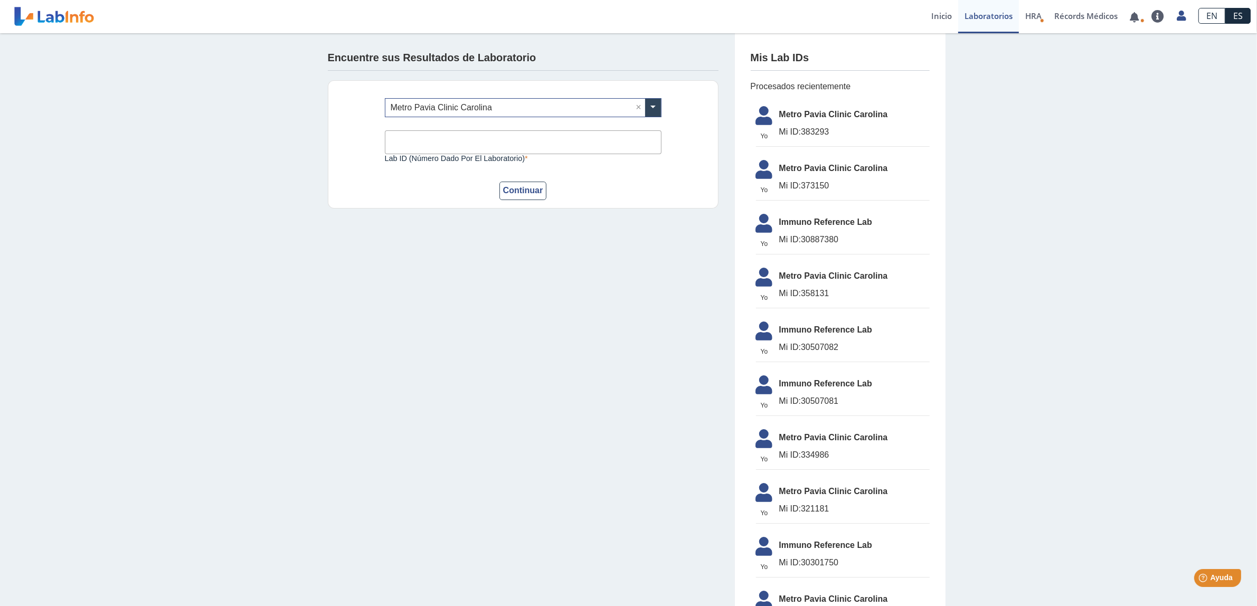
click at [466, 139] on input "Lab ID (número dado por el laboratorio)" at bounding box center [523, 142] width 277 height 24
type input "418217"
click at [499, 182] on button "Continuar" at bounding box center [523, 191] width 48 height 18
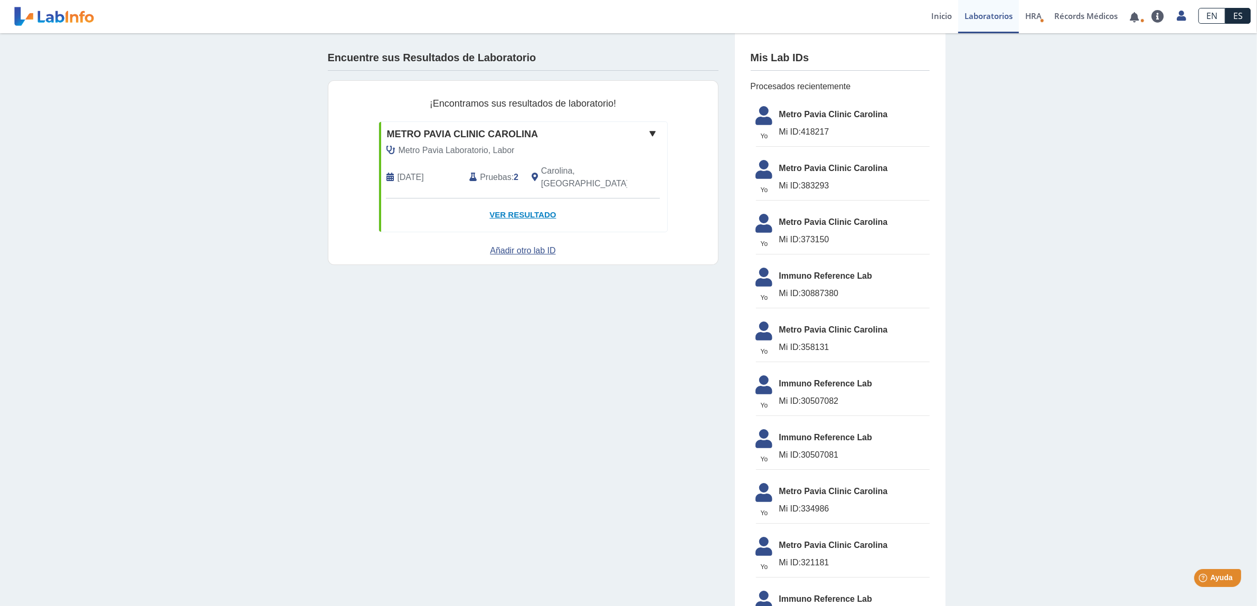
click at [541, 199] on link "Ver Resultado" at bounding box center [523, 215] width 288 height 33
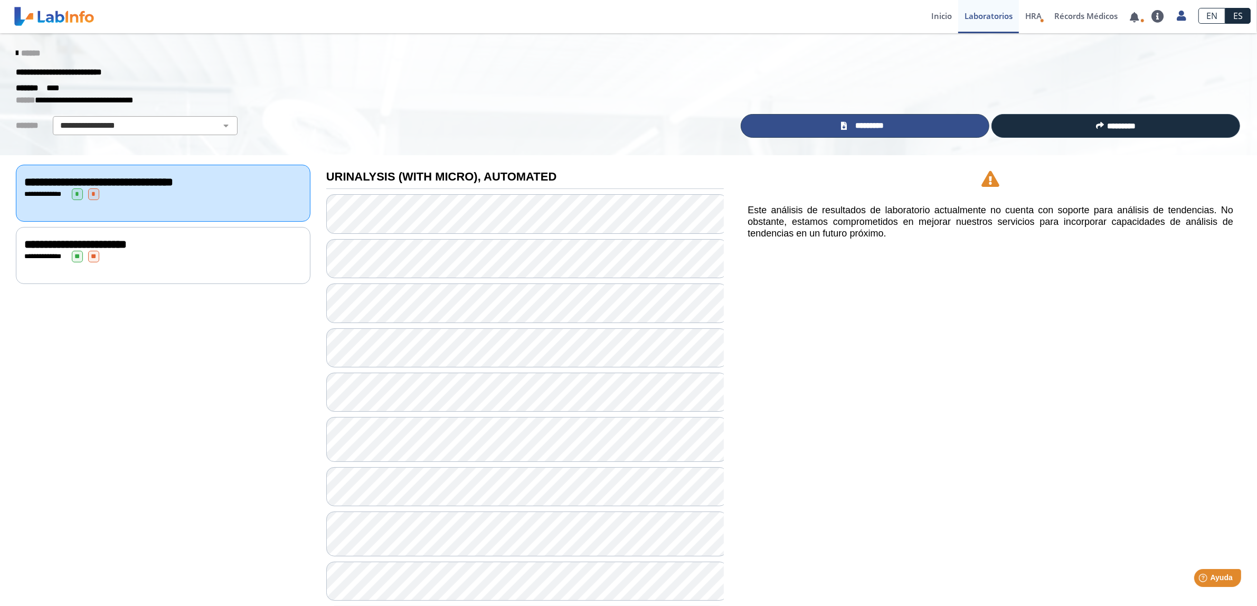
click at [912, 136] on link "*********" at bounding box center [865, 126] width 249 height 24
click at [120, 260] on div "**********" at bounding box center [163, 257] width 278 height 12
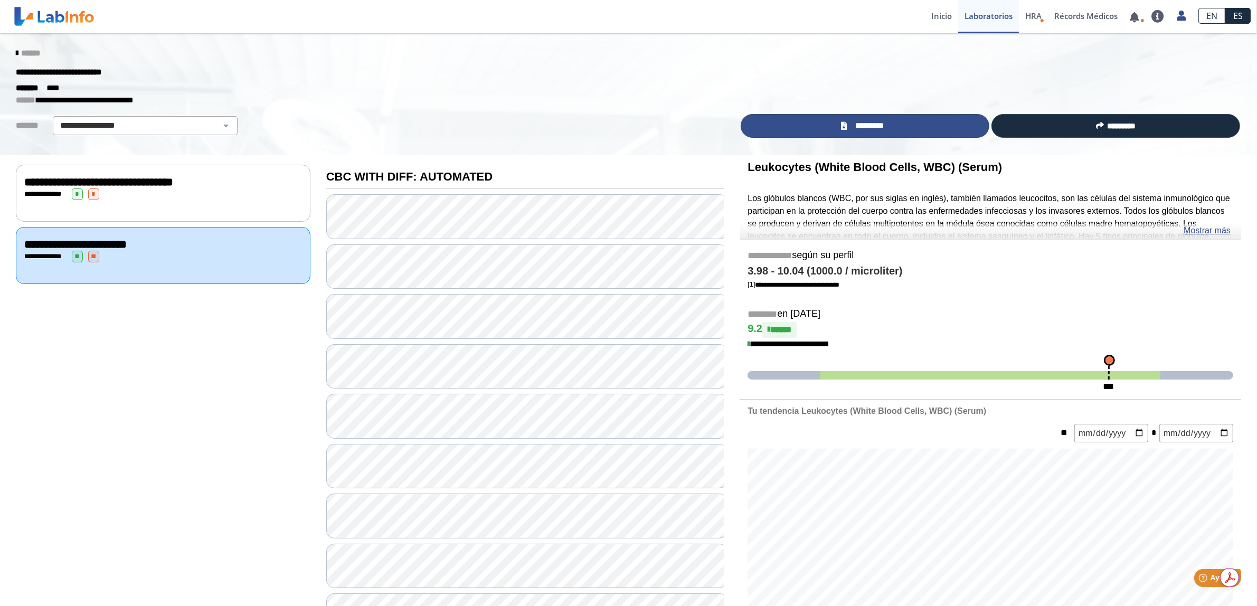
click at [846, 125] on link "*********" at bounding box center [865, 126] width 249 height 24
click at [149, 120] on select "**********" at bounding box center [145, 125] width 178 height 13
click at [24, 49] on span "******" at bounding box center [30, 53] width 19 height 8
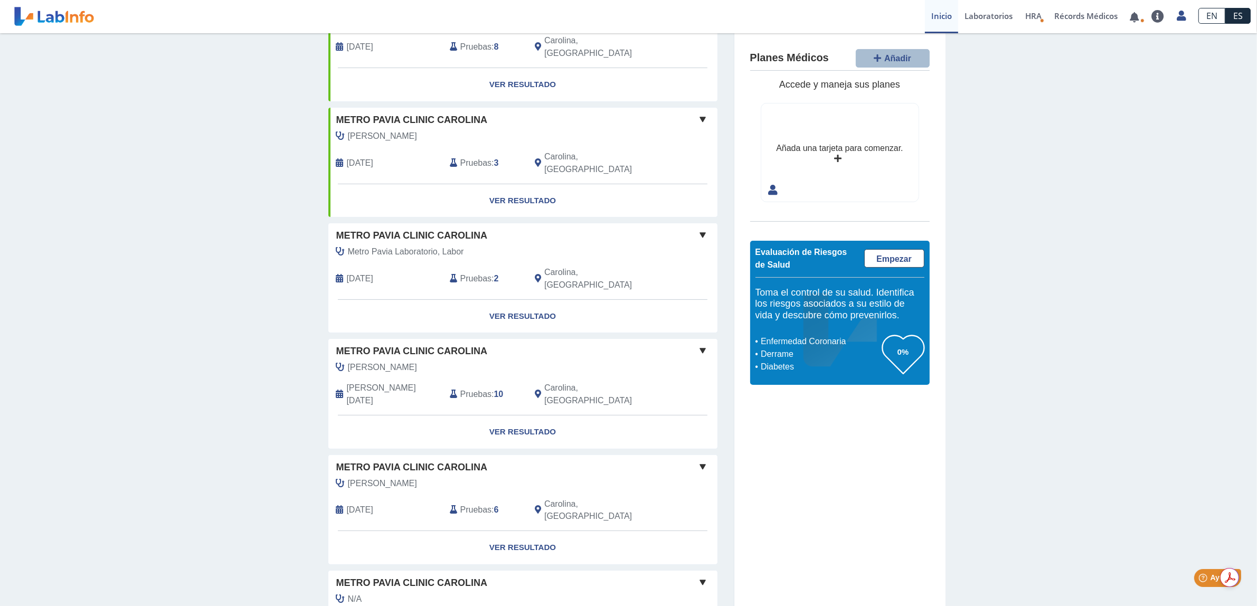
scroll to position [138, 0]
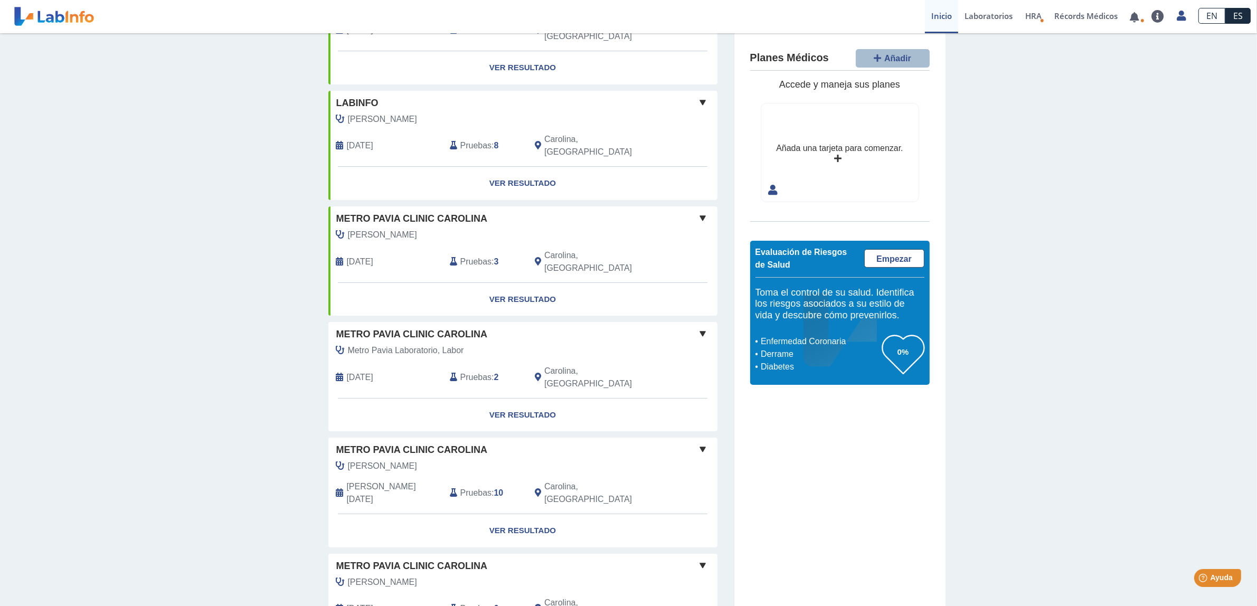
click at [431, 212] on span "Metro Pavia Clinic Carolina" at bounding box center [412, 219] width 152 height 14
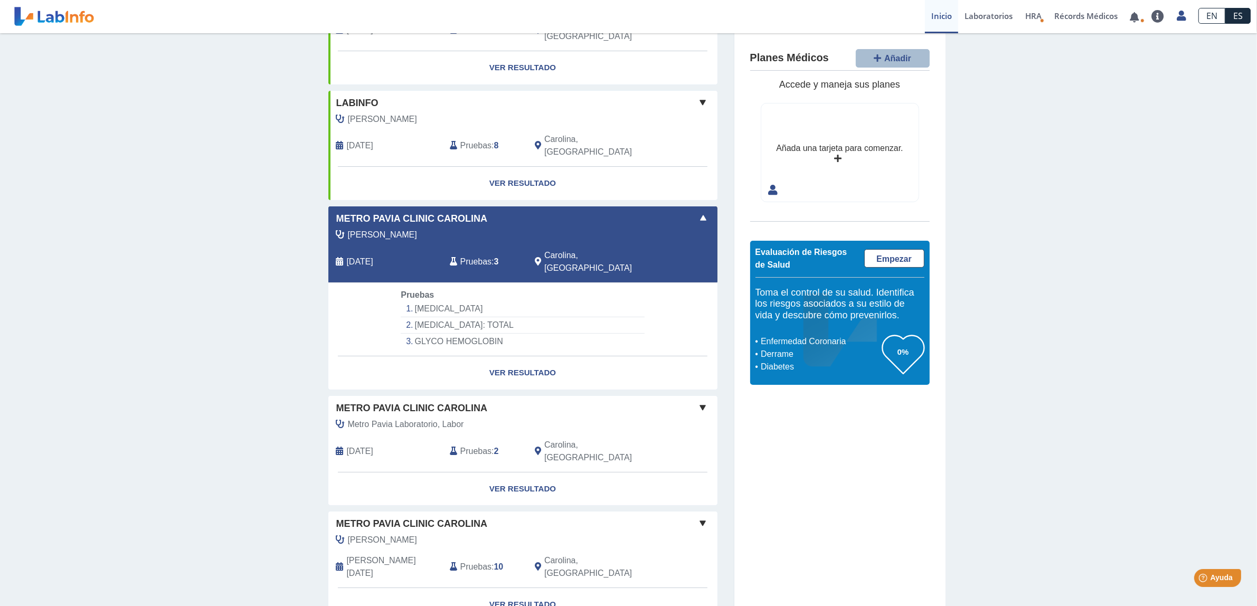
click at [371, 256] on span "[DATE]" at bounding box center [360, 262] width 26 height 13
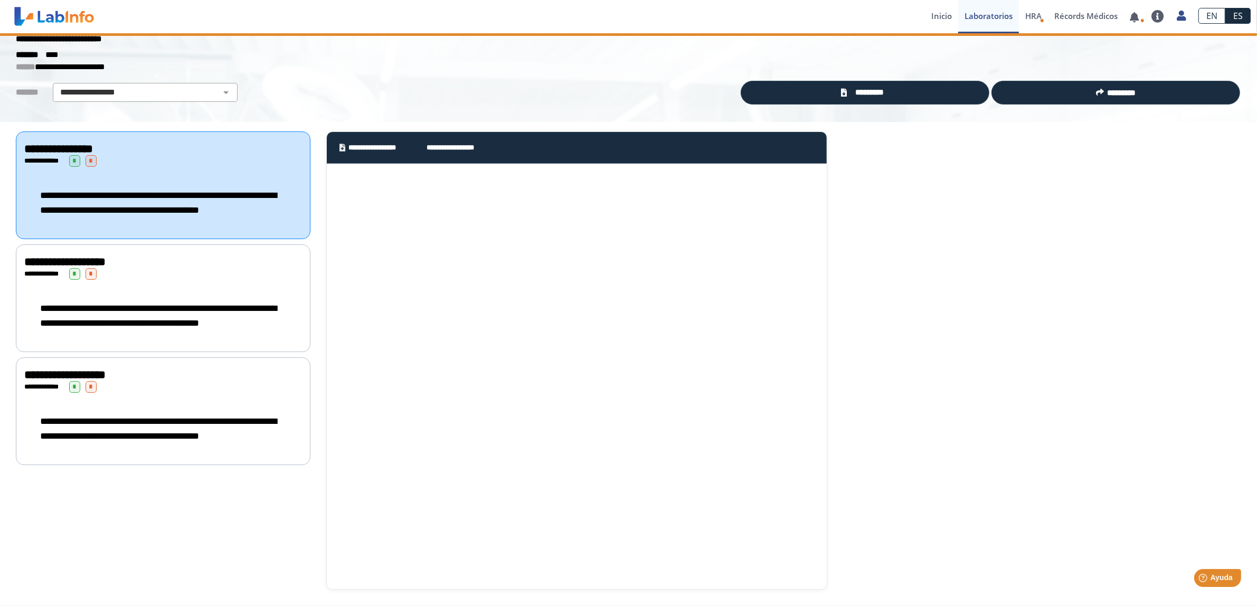
scroll to position [33, 0]
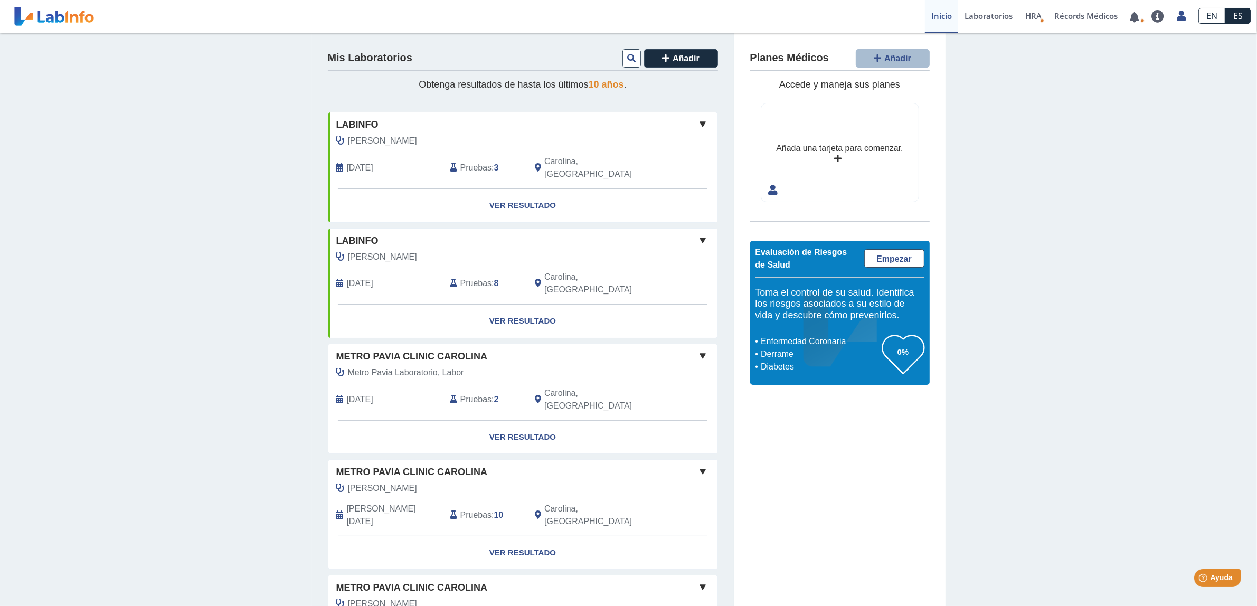
click at [669, 366] on div "Yo Yo" at bounding box center [685, 393] width 32 height 54
click at [561, 421] on link "Ver Resultado" at bounding box center [522, 437] width 389 height 33
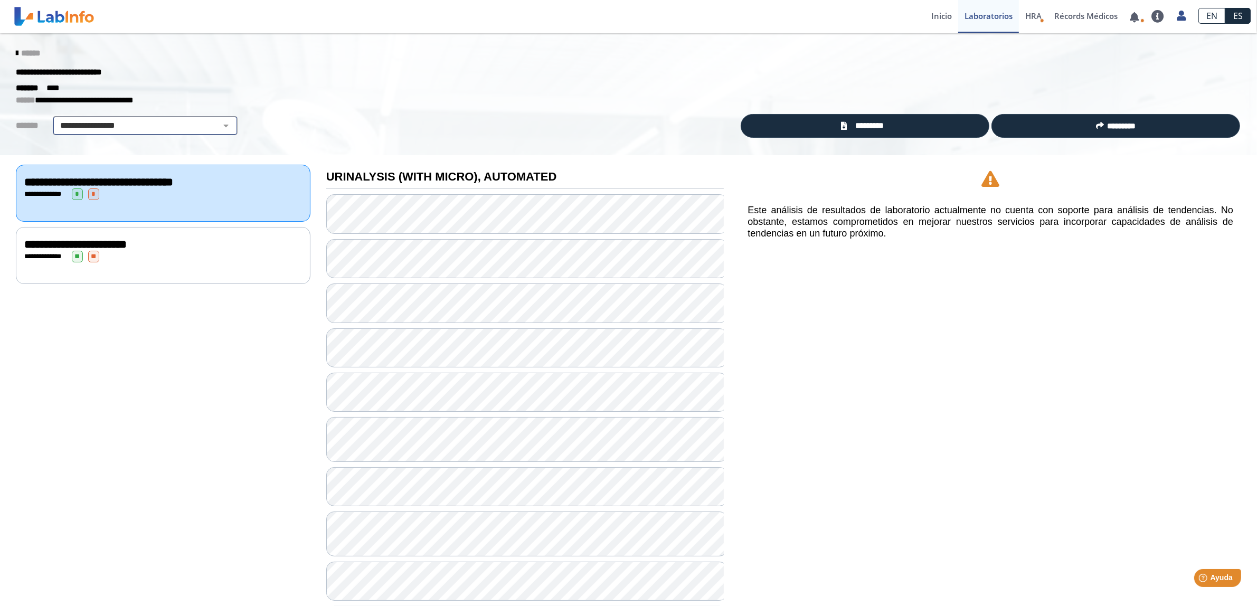
click at [140, 133] on div "**********" at bounding box center [145, 125] width 185 height 19
click at [140, 128] on select "**********" at bounding box center [145, 125] width 178 height 13
click at [141, 123] on select "**********" at bounding box center [145, 125] width 178 height 13
click at [8, 48] on div "******" at bounding box center [628, 53] width 1241 height 19
click at [16, 51] on icon at bounding box center [17, 53] width 2 height 8
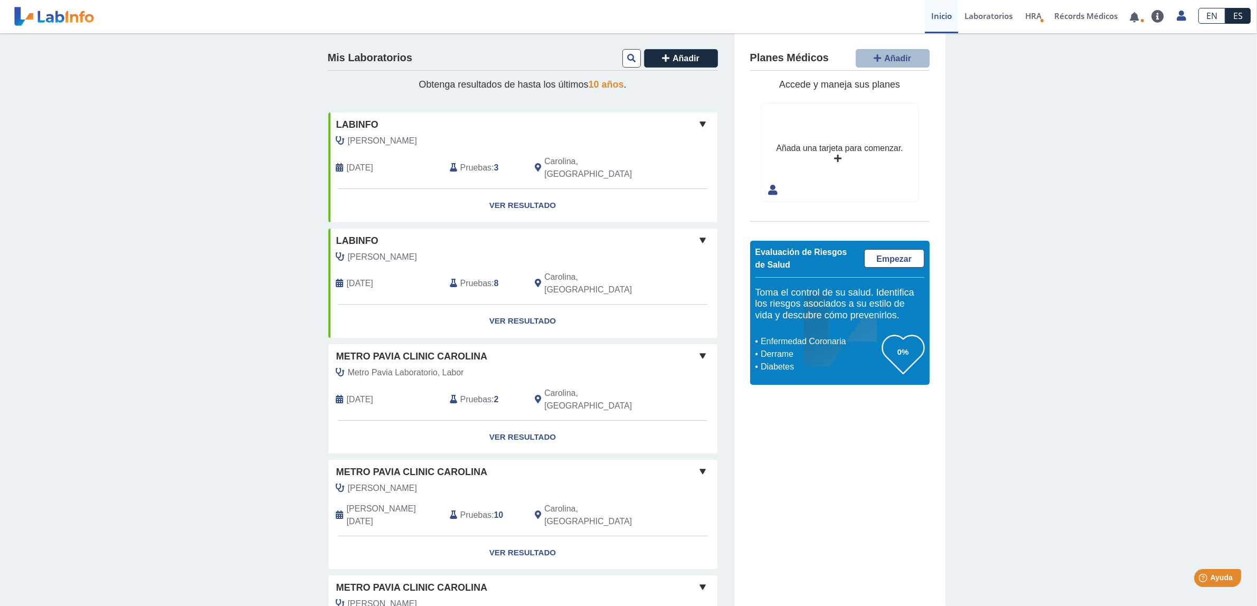
click at [423, 350] on span "Metro Pavia Clinic Carolina" at bounding box center [412, 357] width 152 height 14
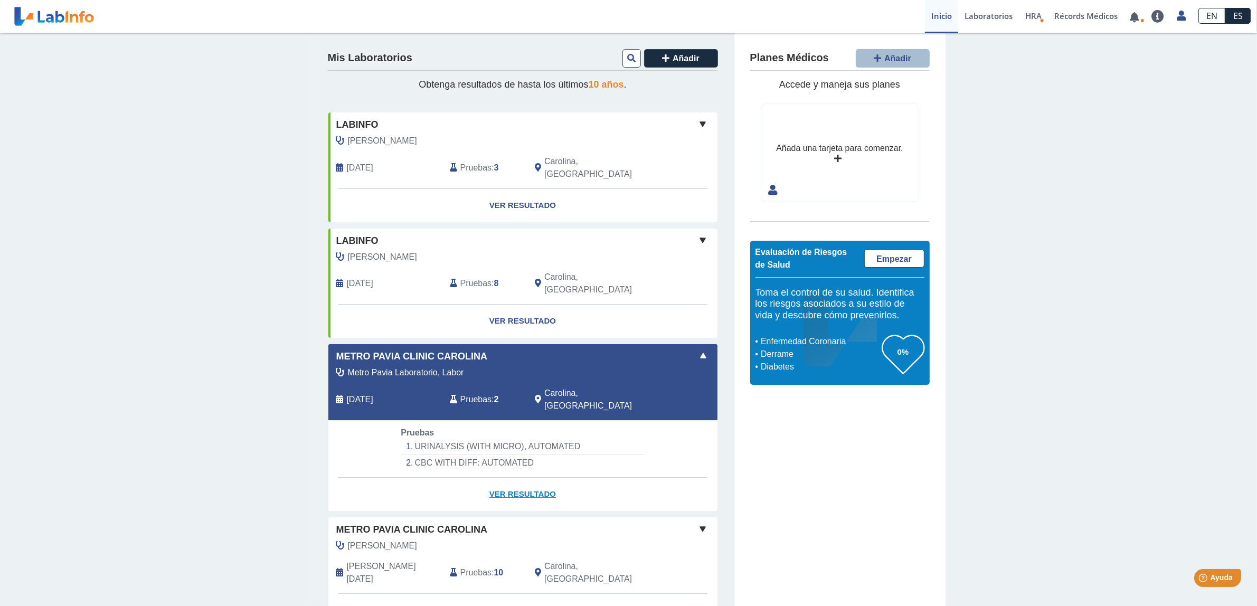
click at [513, 478] on link "Ver Resultado" at bounding box center [522, 494] width 389 height 33
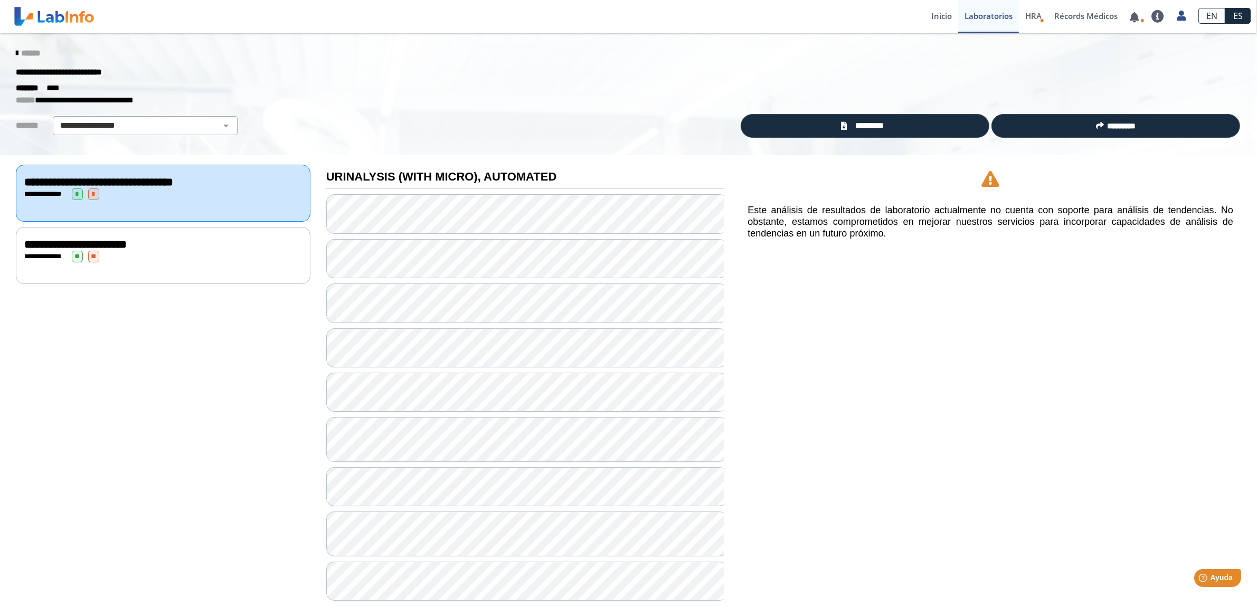
click at [973, 317] on div "**********" at bounding box center [990, 539] width 517 height 768
click at [8, 49] on div "******" at bounding box center [628, 53] width 1241 height 19
click at [16, 54] on icon at bounding box center [17, 53] width 2 height 8
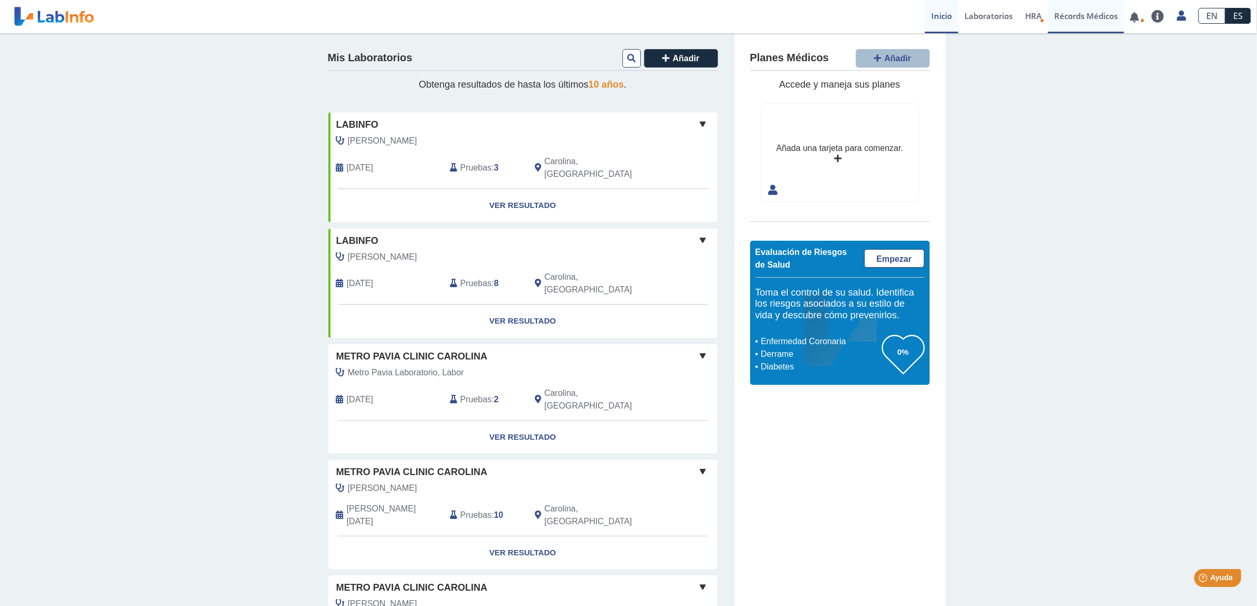
click at [1089, 14] on link "Récords Médicos" at bounding box center [1086, 16] width 76 height 33
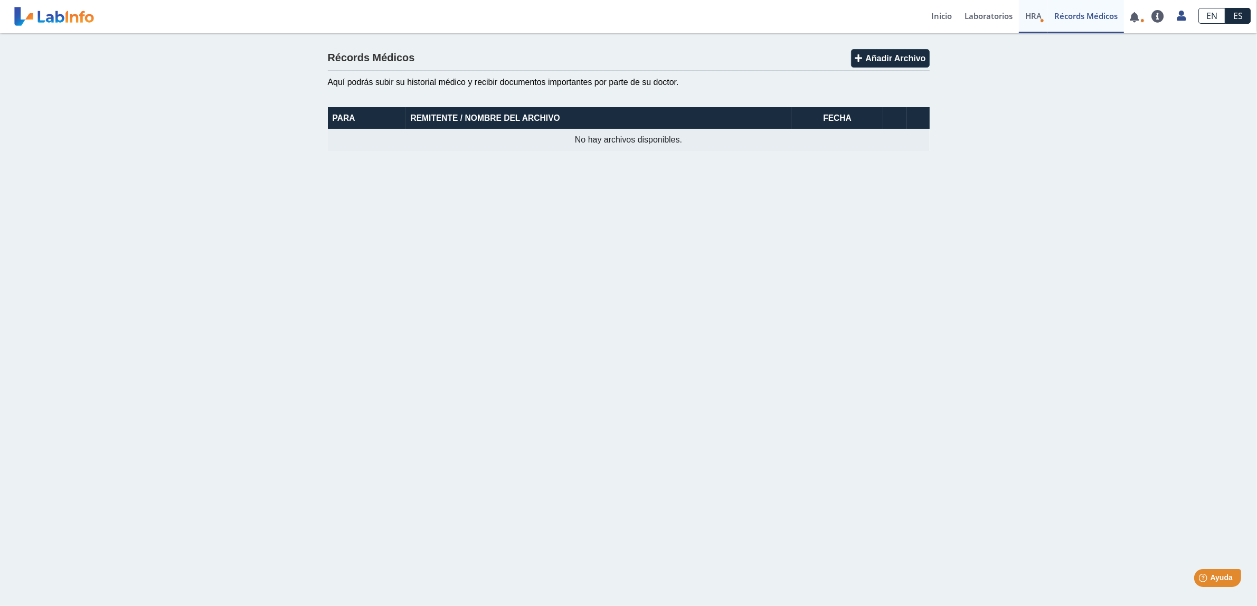
click at [1044, 18] on link "HRA Evaluación de Riesgos de Salud" at bounding box center [1033, 16] width 29 height 33
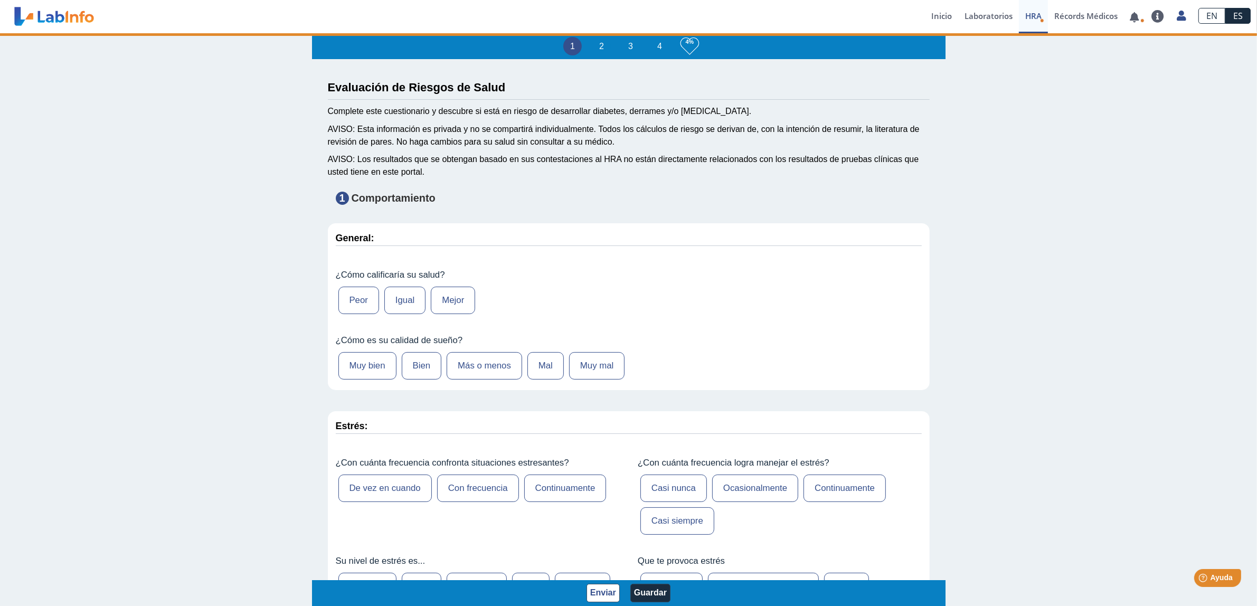
type input "[PERSON_NAME] Santiago [PERSON_NAME]"
type input "[DATE]"
select select
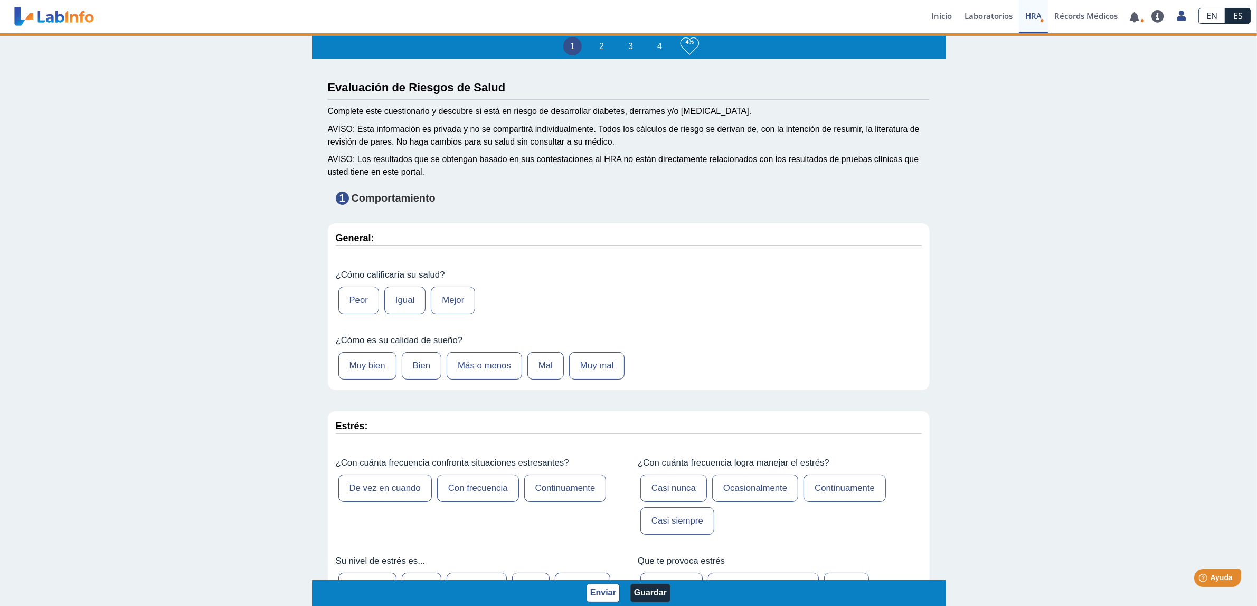
select select
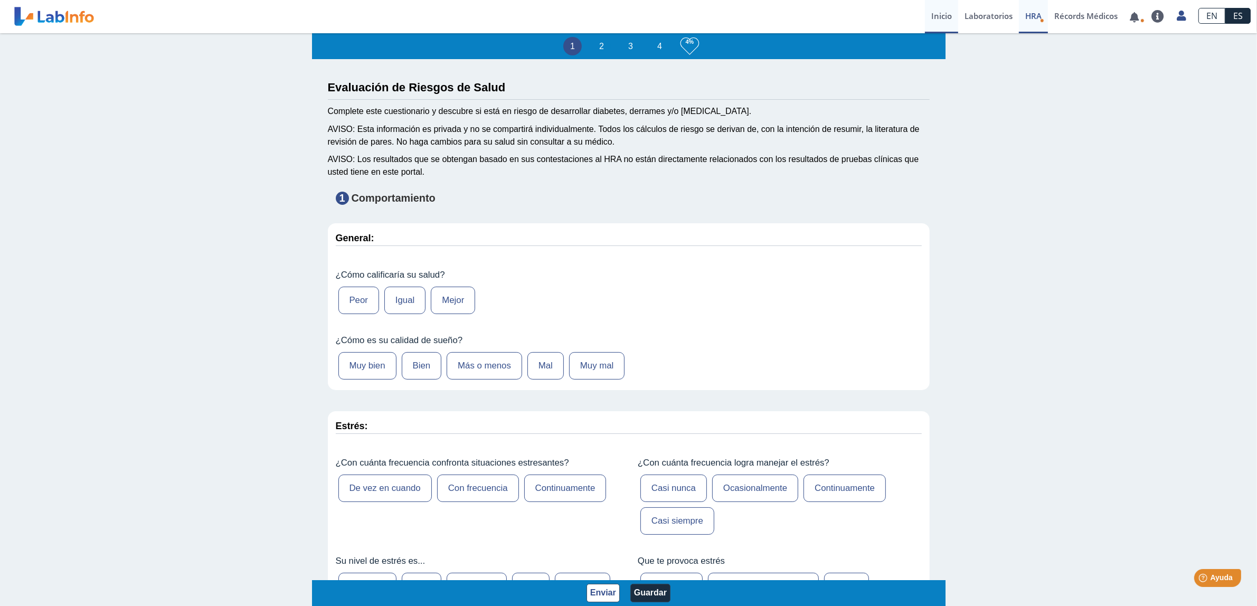
click at [951, 17] on link "Inicio" at bounding box center [941, 16] width 33 height 33
